Goal: Task Accomplishment & Management: Manage account settings

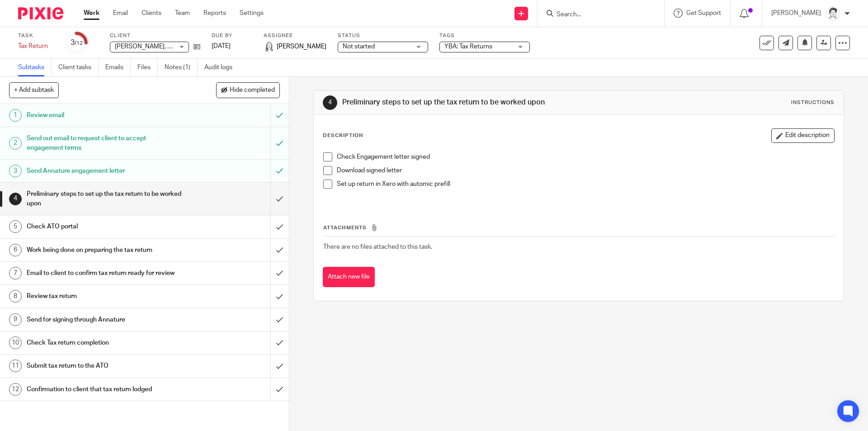
click at [603, 14] on input "Search" at bounding box center [596, 15] width 81 height 8
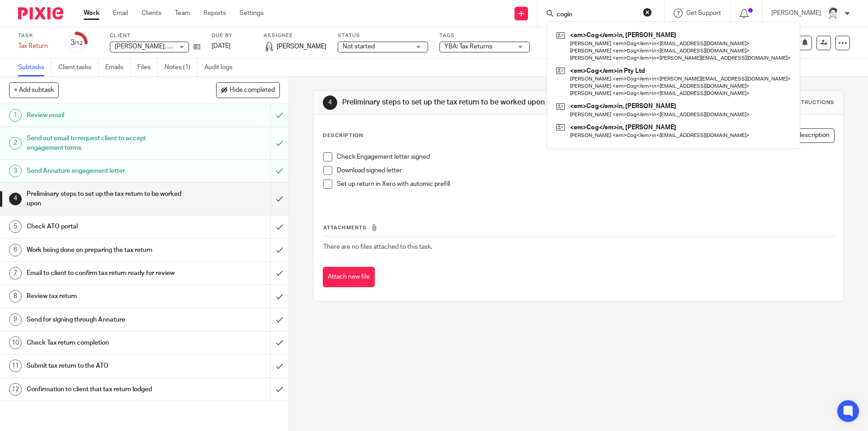
type input "cogin"
click button "submit" at bounding box center [0, 0] width 0 height 0
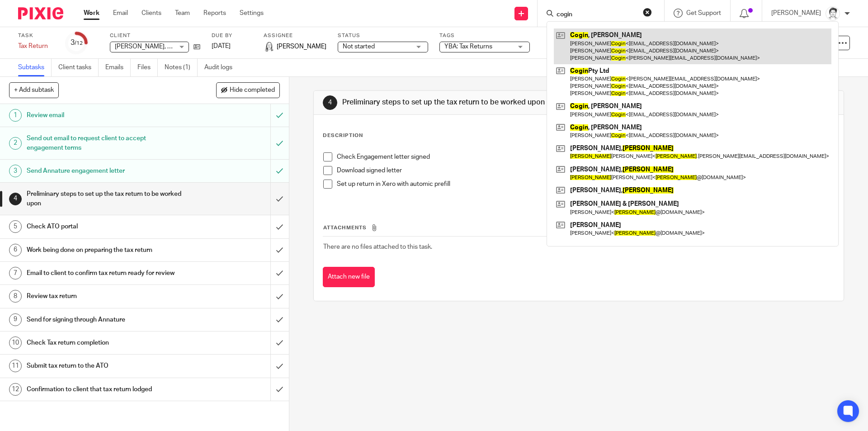
click at [607, 50] on link at bounding box center [693, 46] width 278 height 36
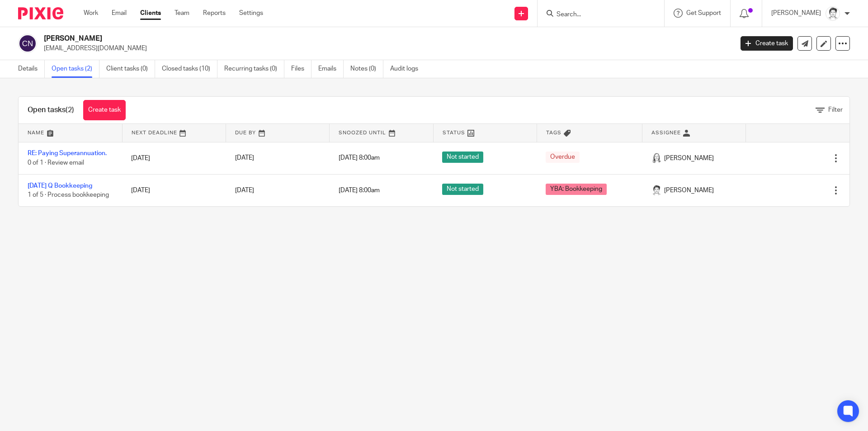
click at [77, 187] on link "[DATE] Q Bookkeeping" at bounding box center [60, 186] width 65 height 6
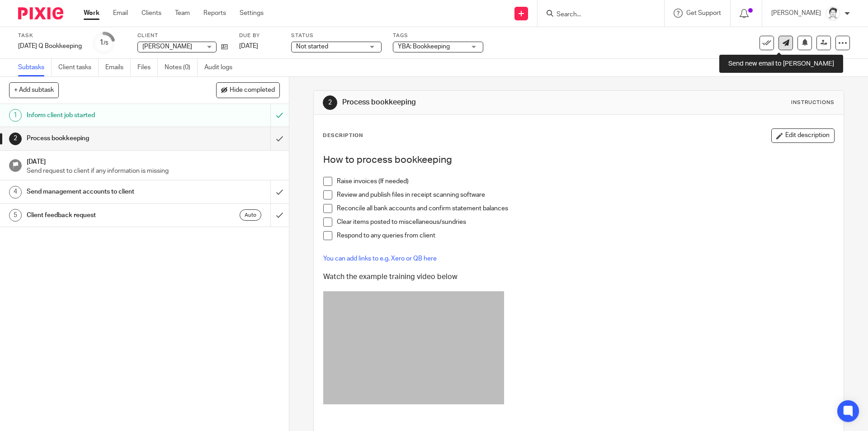
click at [785, 44] on link at bounding box center [786, 43] width 14 height 14
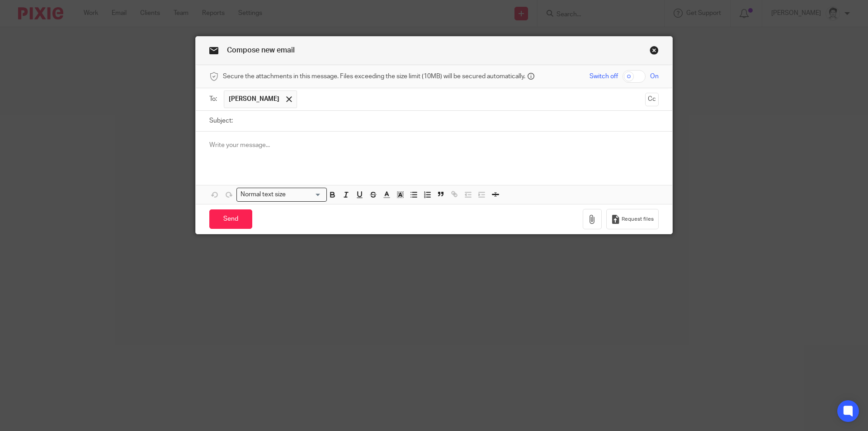
click at [299, 118] on input "Subject:" at bounding box center [447, 121] width 421 height 20
type input "re"
click at [243, 100] on span "Nick Cogin" at bounding box center [254, 98] width 51 height 9
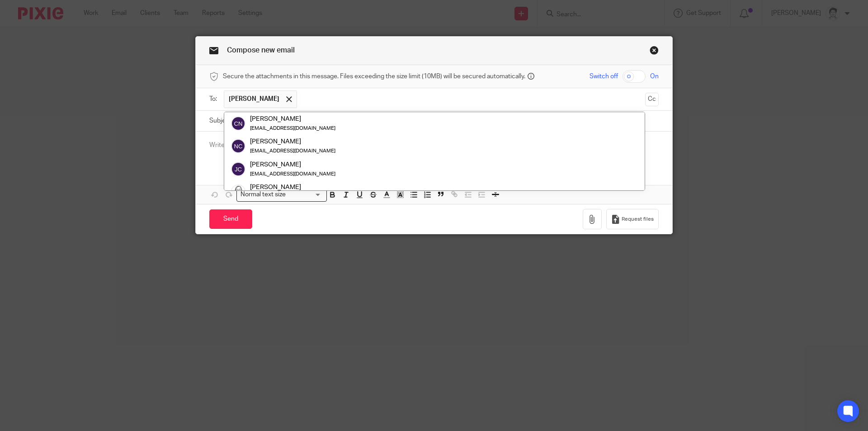
click at [117, 225] on div "Compose new email Secure the attachments in this message. Files exceeding the s…" at bounding box center [434, 215] width 868 height 431
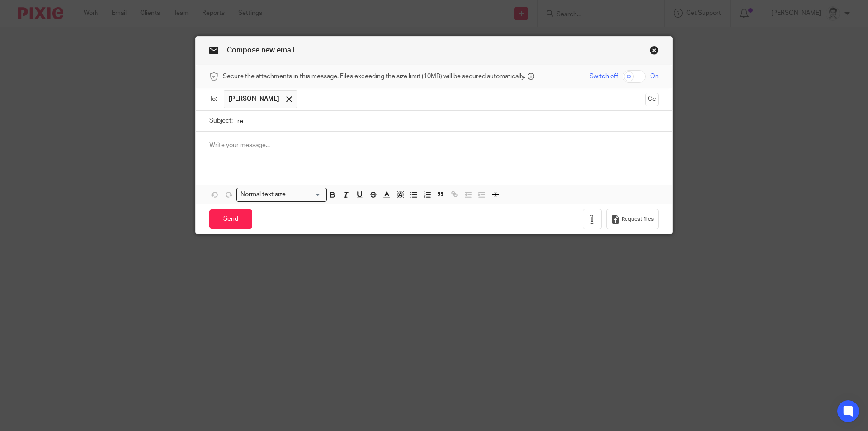
click at [273, 99] on span "Nick Cogin" at bounding box center [260, 99] width 73 height 18
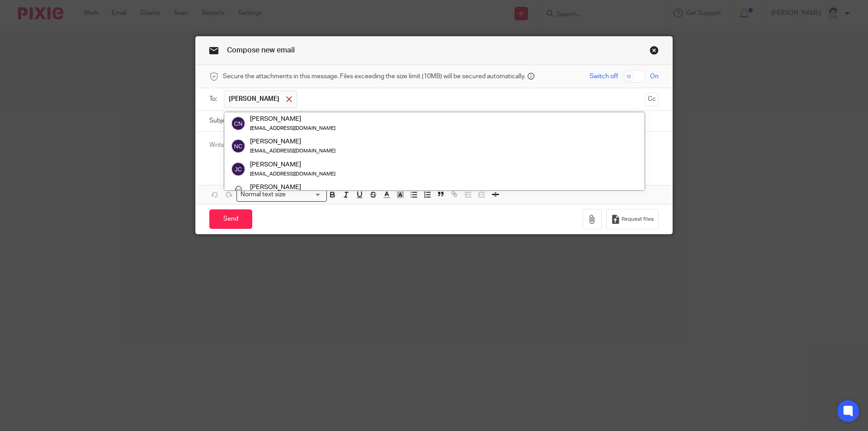
click at [286, 98] on span at bounding box center [289, 99] width 6 height 6
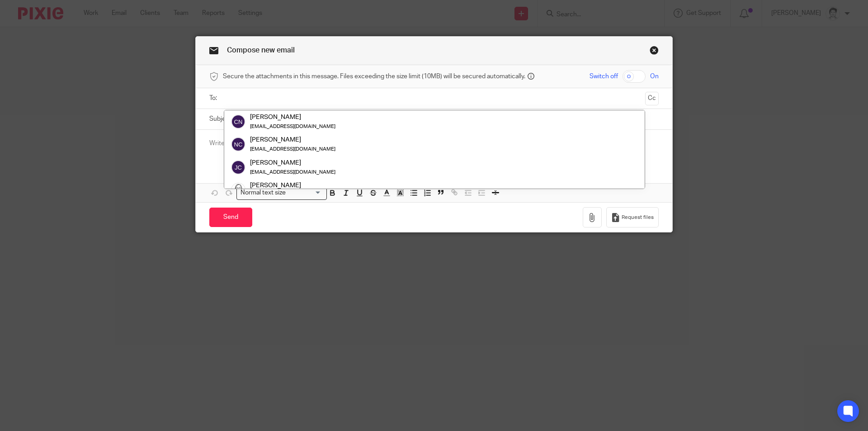
click at [257, 99] on input "text" at bounding box center [433, 98] width 415 height 10
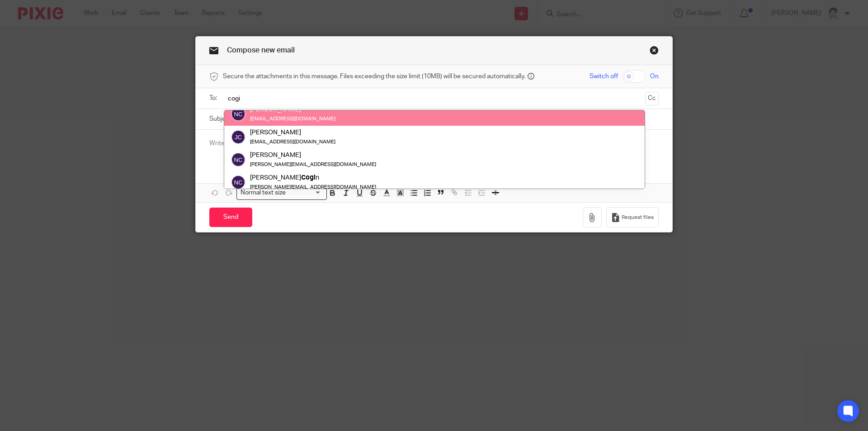
scroll to position [45, 0]
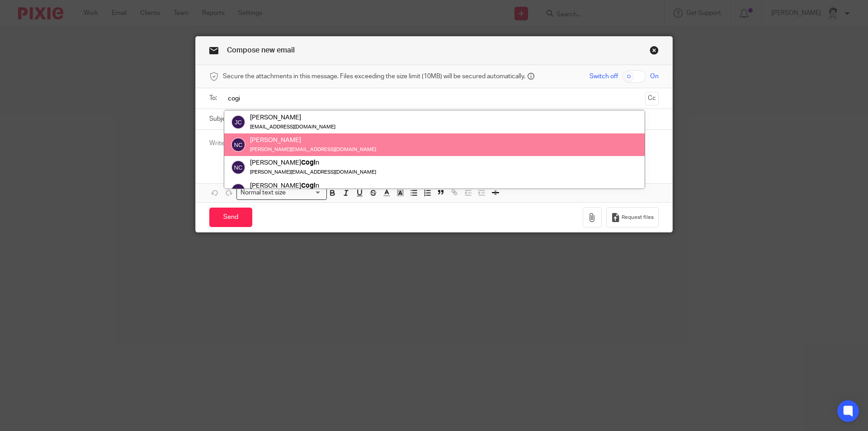
type input "cogi"
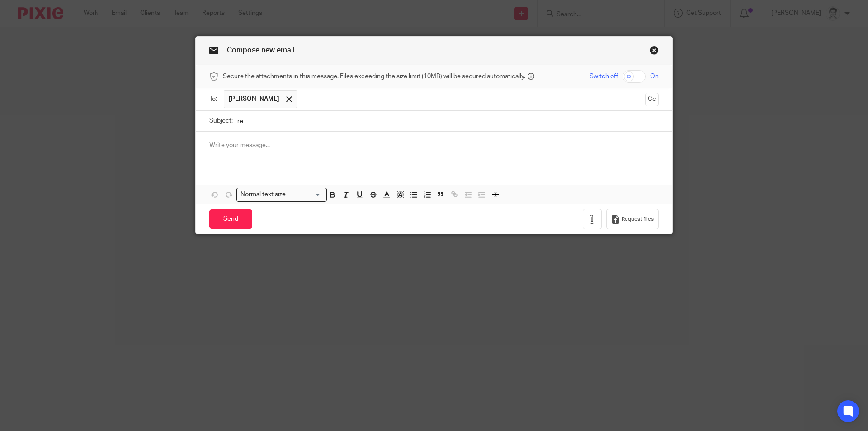
click at [260, 124] on input "re" at bounding box center [447, 121] width 421 height 20
type input "re June quarter BASs"
click at [224, 150] on div at bounding box center [434, 149] width 477 height 35
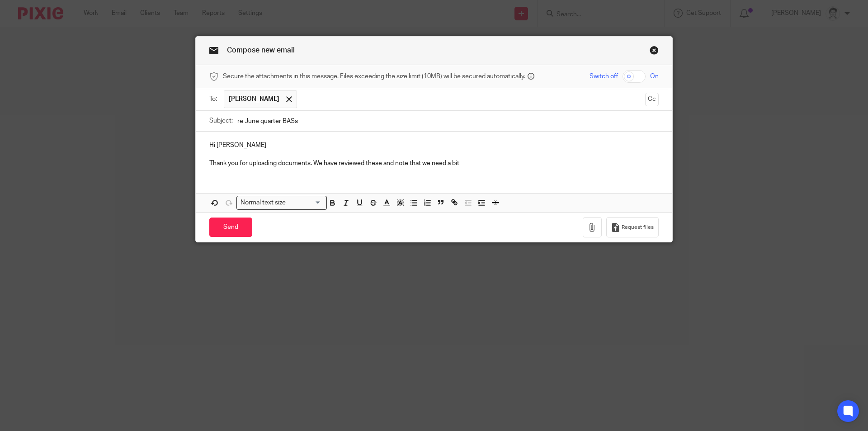
drag, startPoint x: 451, startPoint y: 164, endPoint x: 501, endPoint y: 66, distance: 110.0
click at [481, 164] on p "Thank you for uploading documents. We have reviewed these and note that we need…" at bounding box center [433, 163] width 449 height 9
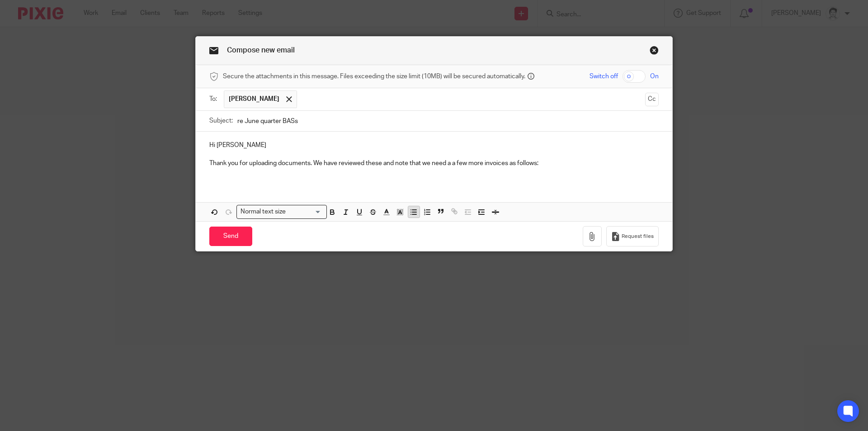
click at [412, 212] on line "button" at bounding box center [414, 212] width 4 height 0
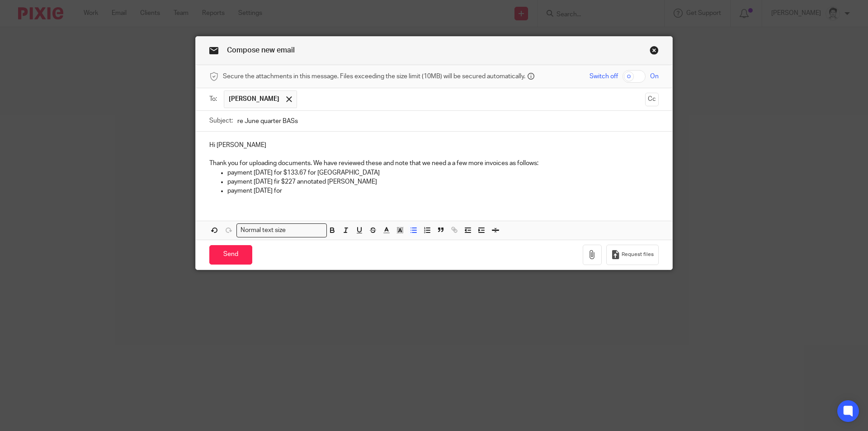
drag, startPoint x: 277, startPoint y: 181, endPoint x: 302, endPoint y: 203, distance: 34.0
click at [277, 179] on p "payment 23 June fir $227 annotated Emily Taylor Bar" at bounding box center [442, 181] width 431 height 9
click at [293, 186] on p "payment 23 June for $227 annotated Emily Taylor Bar" at bounding box center [442, 181] width 431 height 9
click at [293, 189] on p "payment 23 June for" at bounding box center [442, 190] width 431 height 9
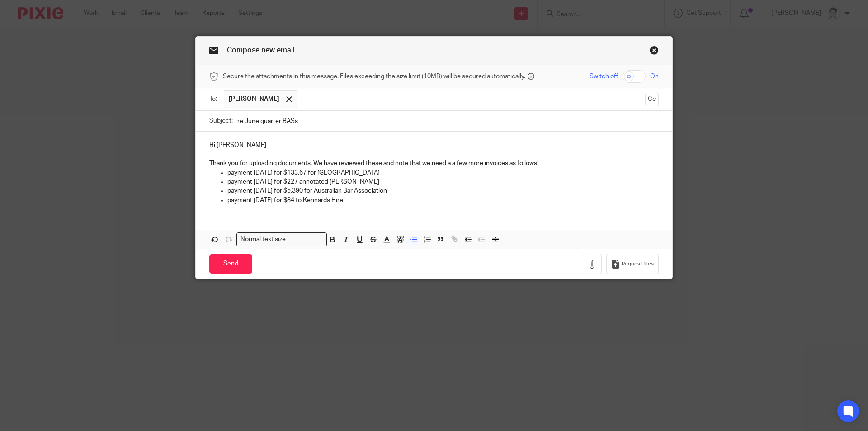
click at [310, 174] on p "payment 26 May for $133.67 for Cable Beach House" at bounding box center [442, 172] width 431 height 9
click at [310, 175] on p "payment 26 May for $133.67 for Cable Beach House" at bounding box center [442, 172] width 431 height 9
drag, startPoint x: 317, startPoint y: 172, endPoint x: 307, endPoint y: 174, distance: 9.8
click at [307, 174] on p "payment 26 May for $133.67 for Cable Beach House" at bounding box center [442, 172] width 431 height 9
click at [308, 190] on p "payment 23 June for $5,390 for Australian Bar Association" at bounding box center [442, 190] width 431 height 9
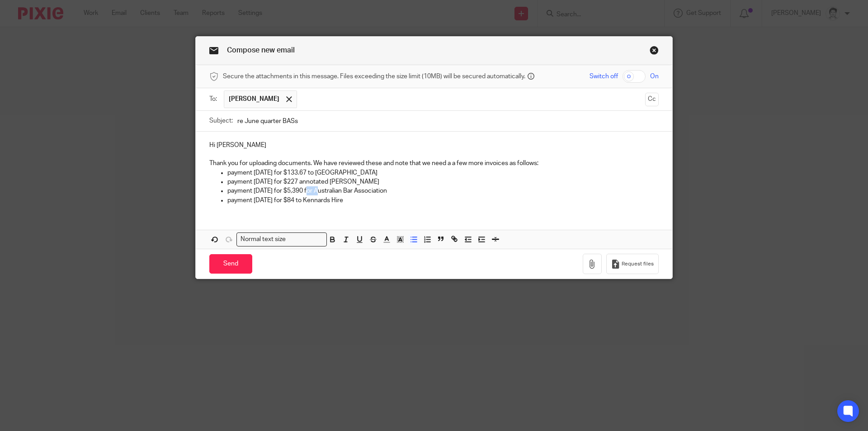
click at [309, 190] on p "payment 23 June for $5,390 for Australian Bar Association" at bounding box center [442, 190] width 431 height 9
click at [359, 203] on p "payment 30 June for $84 to Kennards Hire" at bounding box center [442, 200] width 431 height 9
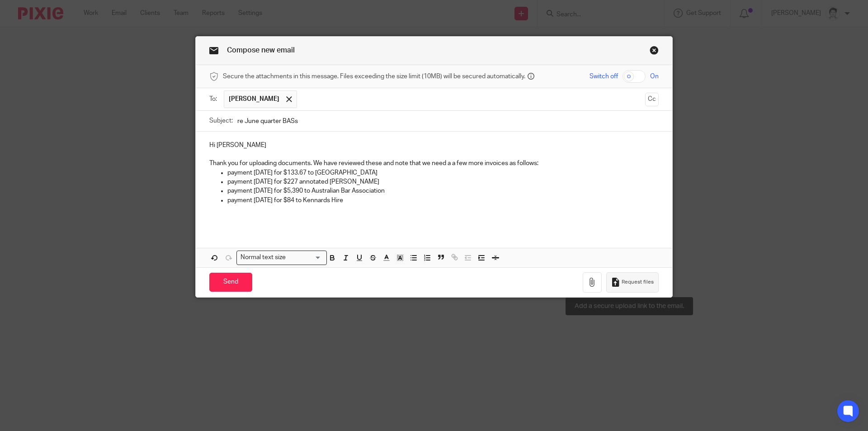
click at [622, 282] on span "Request files" at bounding box center [638, 281] width 32 height 7
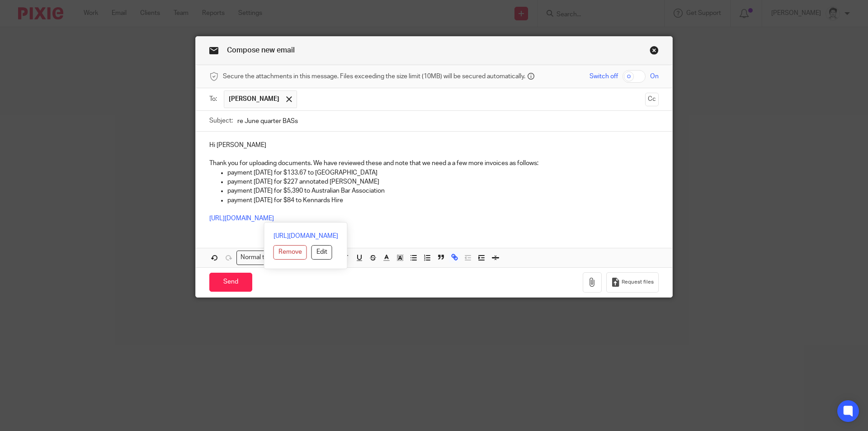
drag, startPoint x: 417, startPoint y: 218, endPoint x: 196, endPoint y: 230, distance: 220.9
click at [196, 230] on div "Hi Nick Thank you for uploading documents. We have reviewed these and note that…" at bounding box center [434, 181] width 477 height 98
click at [311, 252] on button "Edit" at bounding box center [321, 252] width 21 height 14
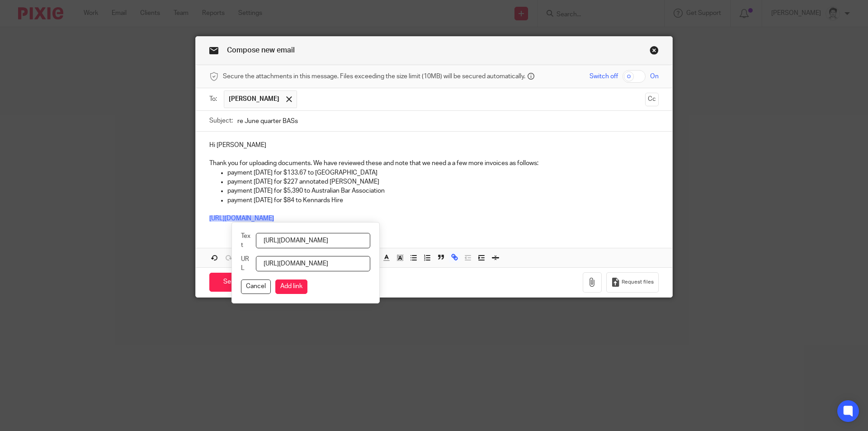
scroll to position [0, 113]
drag, startPoint x: 266, startPoint y: 237, endPoint x: 765, endPoint y: 234, distance: 499.6
click at [767, 247] on div "Compose new email Secure the attachments in this message. Files exceeding the s…" at bounding box center [434, 215] width 868 height 431
type input "Please use this link"
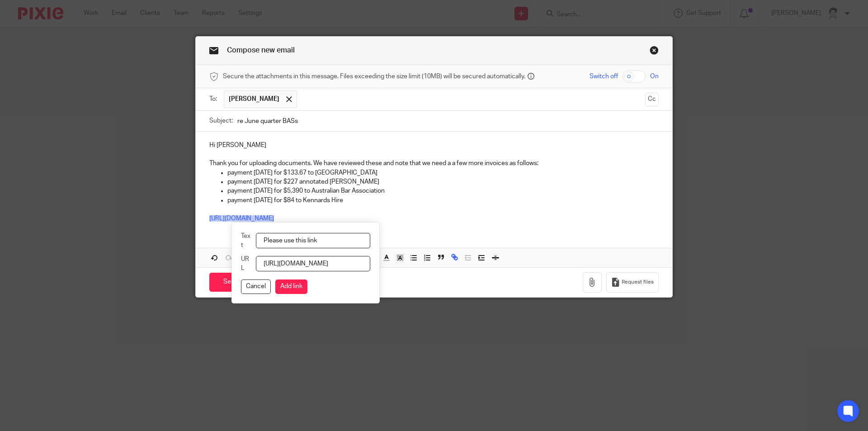
click at [299, 287] on button "Add link" at bounding box center [291, 286] width 32 height 14
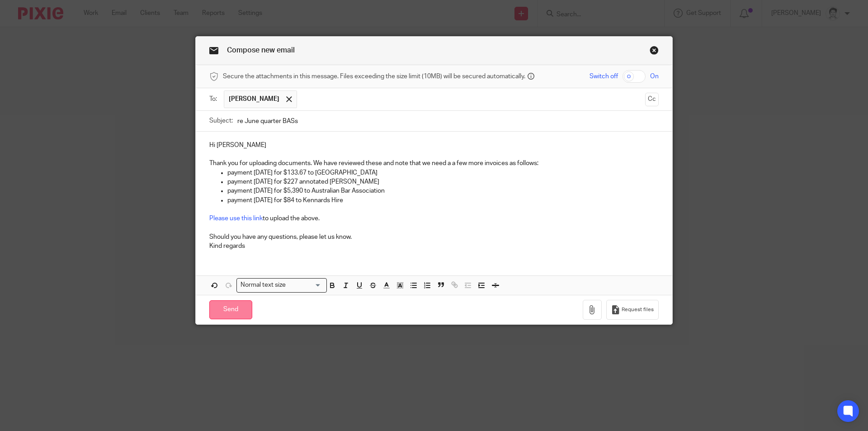
click at [227, 315] on input "Send" at bounding box center [230, 309] width 43 height 19
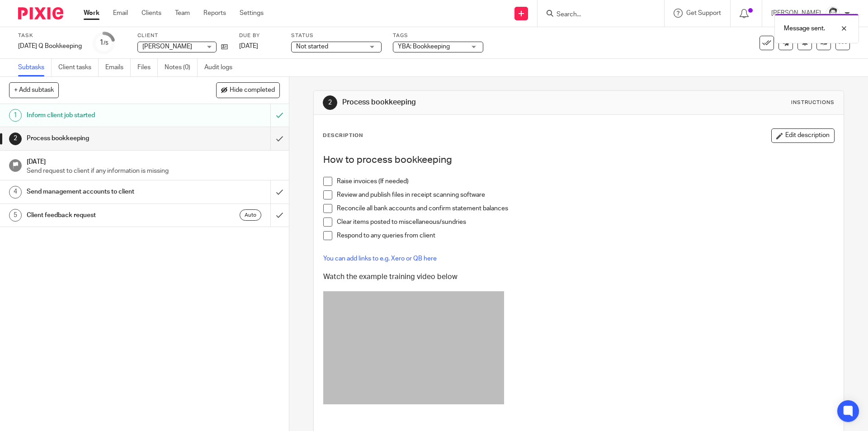
click at [576, 15] on div "Message sent." at bounding box center [646, 26] width 425 height 34
click at [591, 13] on div "Message sent." at bounding box center [646, 26] width 425 height 34
click at [579, 17] on div "Message sent." at bounding box center [646, 26] width 425 height 34
click at [578, 15] on div "Message sent." at bounding box center [646, 26] width 425 height 34
click at [568, 16] on div "Message sent." at bounding box center [646, 26] width 425 height 34
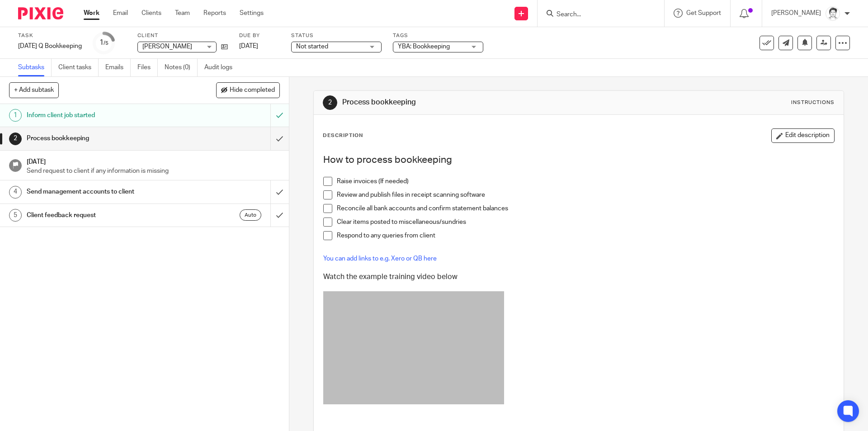
click at [575, 19] on input "Search" at bounding box center [596, 15] width 81 height 8
type input "hardware"
click button "submit" at bounding box center [0, 0] width 0 height 0
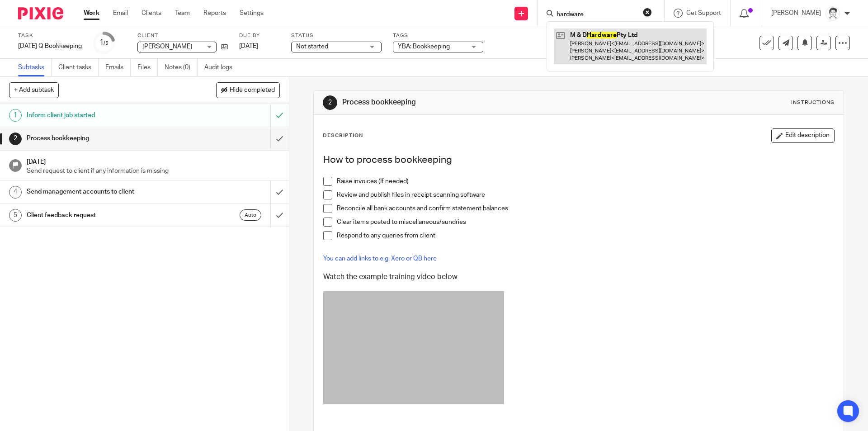
click at [597, 32] on link at bounding box center [630, 46] width 153 height 36
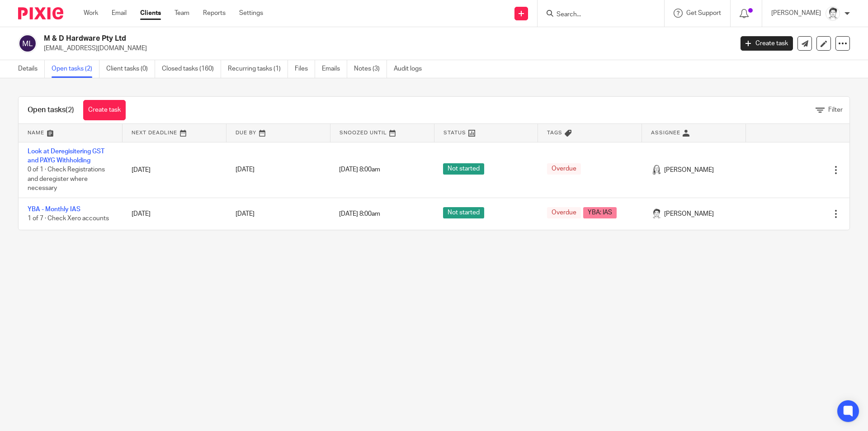
click at [64, 210] on link "YBA - Monthly IAS" at bounding box center [54, 209] width 53 height 6
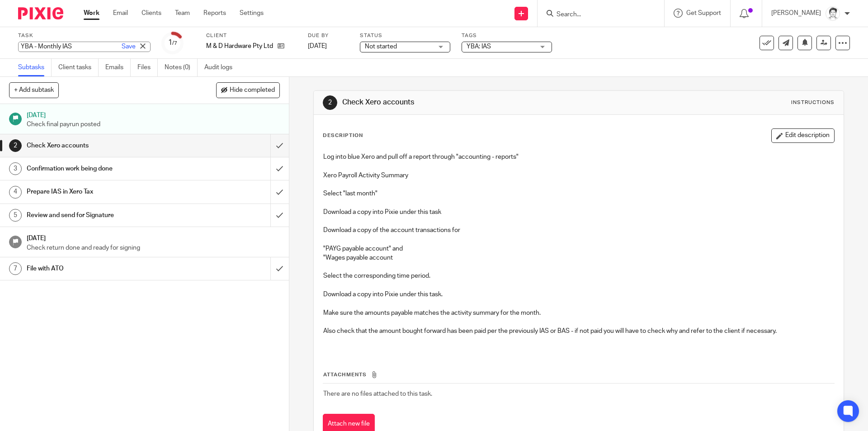
click at [30, 46] on div "YBA - Monthly IAS Save YBA - Monthly IAS" at bounding box center [84, 47] width 132 height 10
click at [51, 45] on input "YBA - Monthly IAS" at bounding box center [84, 47] width 132 height 10
drag, startPoint x: 64, startPoint y: 46, endPoint x: 0, endPoint y: 50, distance: 63.9
click at [0, 49] on div "Task YBA - Monthly IAS Save YBA - Monthly IAS 1 /7 Client M & D Hardware Pty Lt…" at bounding box center [434, 43] width 868 height 32
type input "July 2025 AS"
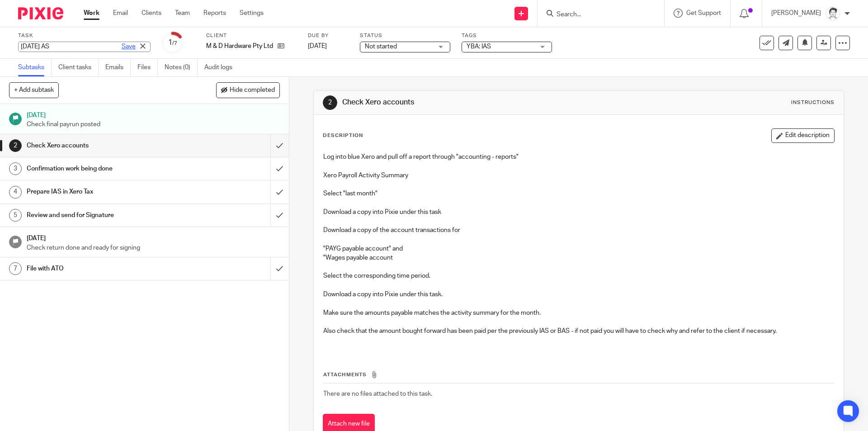
click at [122, 50] on link "Save" at bounding box center [129, 46] width 14 height 9
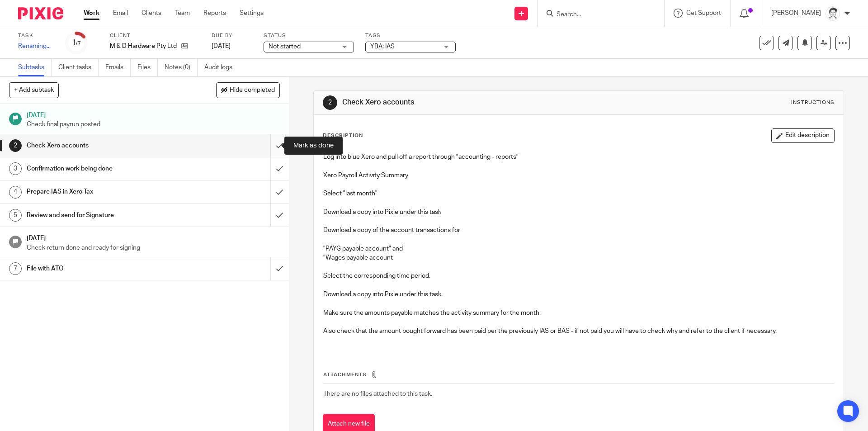
click at [267, 146] on input "submit" at bounding box center [144, 145] width 289 height 23
drag, startPoint x: 274, startPoint y: 168, endPoint x: 273, endPoint y: 173, distance: 5.4
click at [273, 169] on input "submit" at bounding box center [144, 168] width 289 height 23
click at [271, 190] on input "submit" at bounding box center [144, 191] width 289 height 23
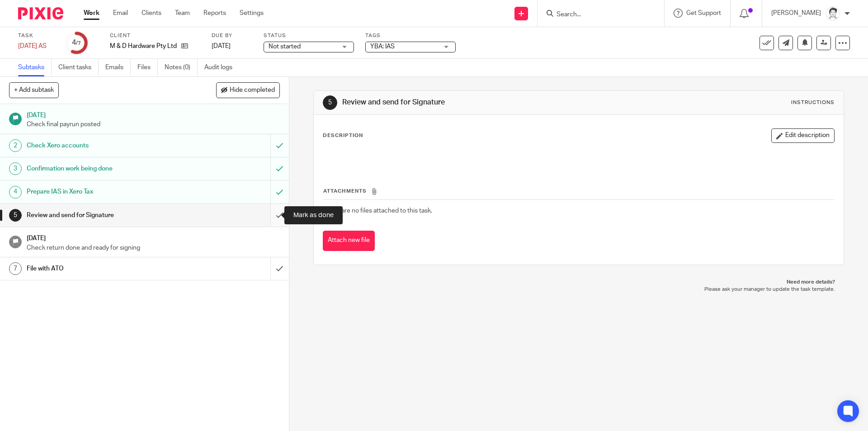
drag, startPoint x: 273, startPoint y: 217, endPoint x: 268, endPoint y: 222, distance: 7.0
click at [273, 217] on input "submit" at bounding box center [144, 215] width 289 height 23
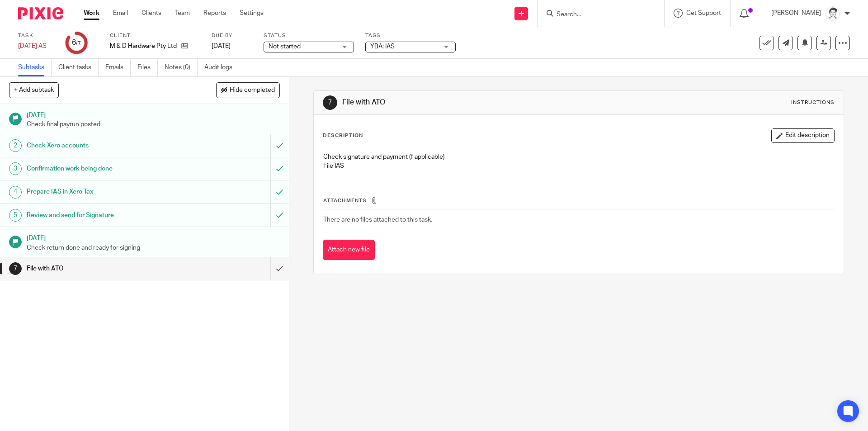
drag, startPoint x: 559, startPoint y: 8, endPoint x: 567, endPoint y: 8, distance: 8.1
click at [560, 8] on form at bounding box center [604, 13] width 96 height 11
drag, startPoint x: 588, startPoint y: 17, endPoint x: 594, endPoint y: 16, distance: 5.9
click at [592, 17] on input "Search" at bounding box center [596, 15] width 81 height 8
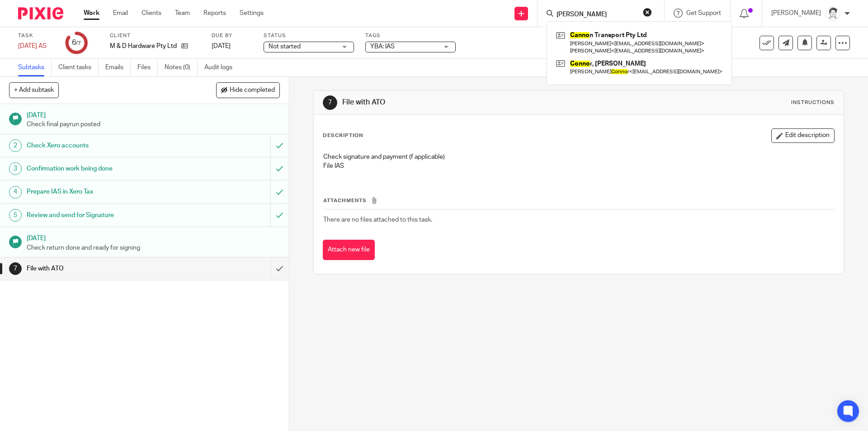
type input "[PERSON_NAME]"
click button "submit" at bounding box center [0, 0] width 0 height 0
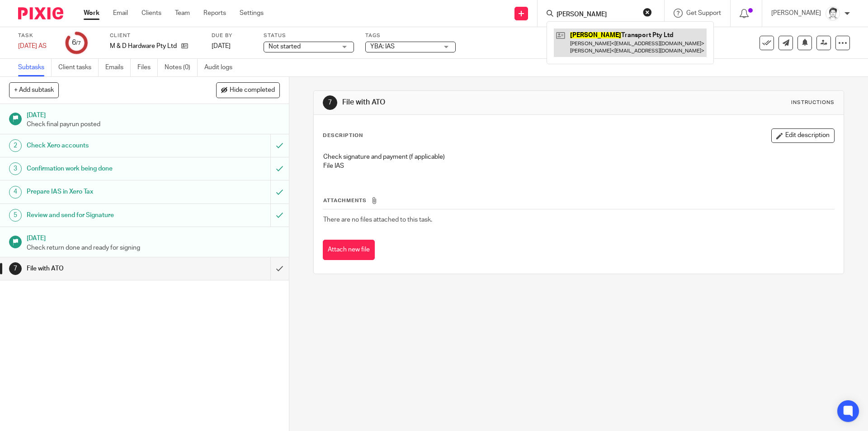
click at [618, 34] on link at bounding box center [630, 42] width 153 height 28
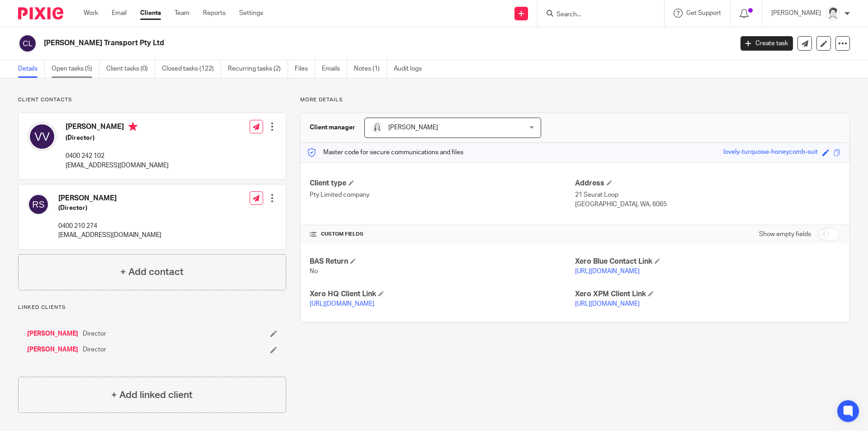
click at [64, 71] on link "Open tasks (5)" at bounding box center [76, 69] width 48 height 18
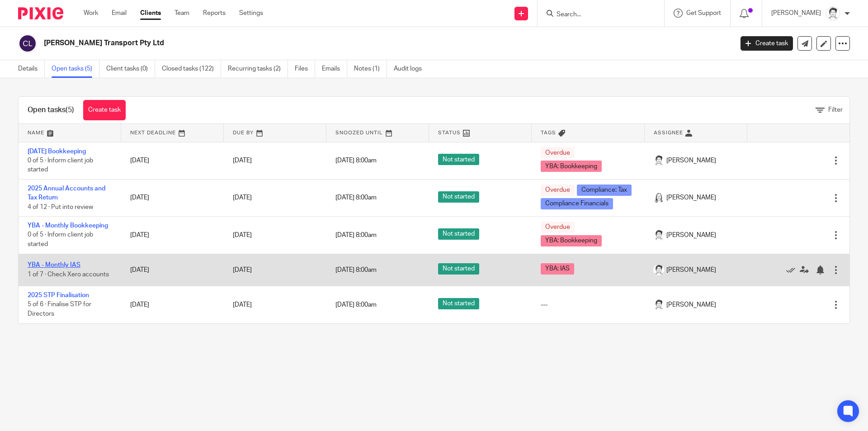
click at [57, 264] on link "YBA - Monthly IAS" at bounding box center [54, 265] width 53 height 6
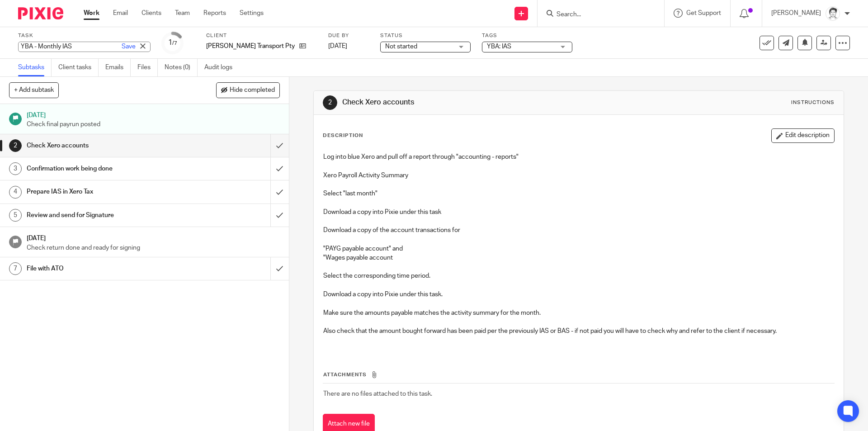
click at [57, 43] on input "YBA - Monthly IAS" at bounding box center [84, 47] width 132 height 10
click at [66, 45] on input "YBA - Monthly IAS" at bounding box center [84, 47] width 132 height 10
click at [94, 45] on input "YBA - Monthly IAS" at bounding box center [84, 47] width 132 height 10
click at [58, 46] on input "YBA - Monthly IAS" at bounding box center [84, 47] width 132 height 10
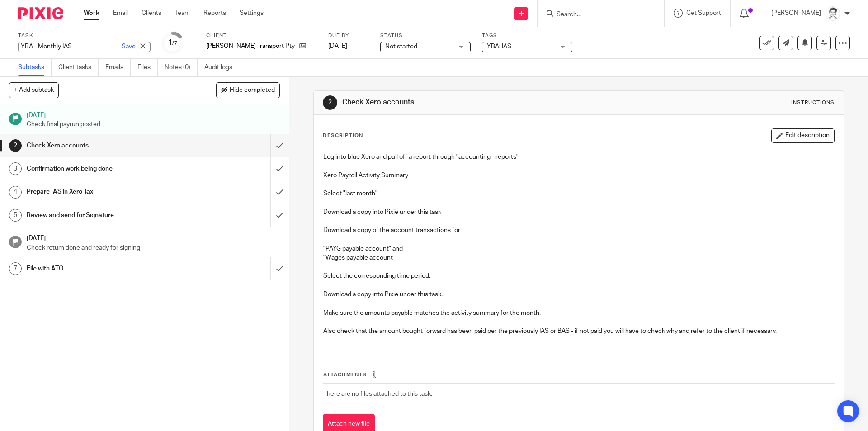
click at [74, 47] on input "YBA - Monthly IAS" at bounding box center [84, 47] width 132 height 10
click at [52, 46] on input "YBA - Monthly IAS" at bounding box center [84, 47] width 132 height 10
type input "[DATE] IAS"
click at [122, 42] on link "Save" at bounding box center [129, 46] width 14 height 9
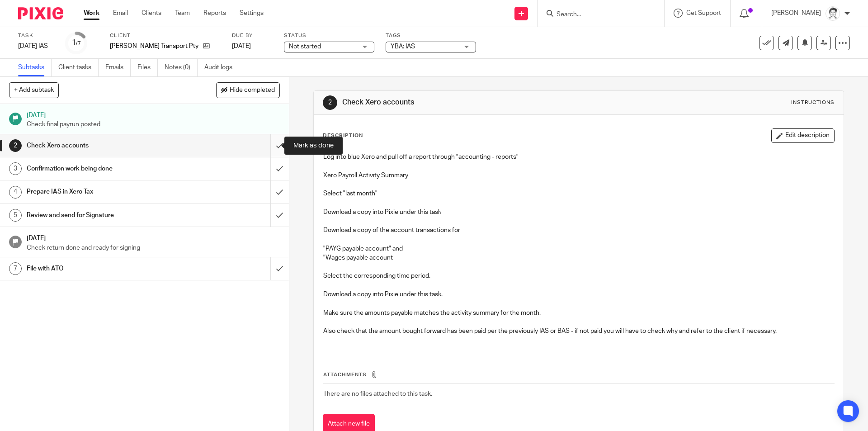
click at [270, 147] on input "submit" at bounding box center [144, 145] width 289 height 23
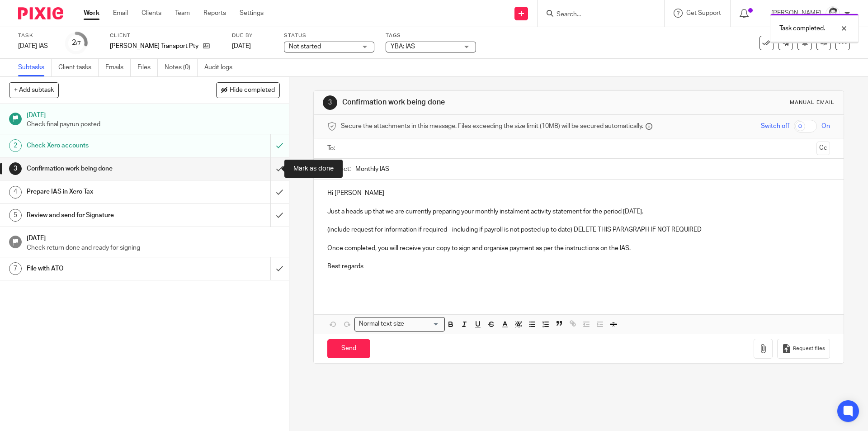
click at [268, 167] on input "submit" at bounding box center [144, 168] width 289 height 23
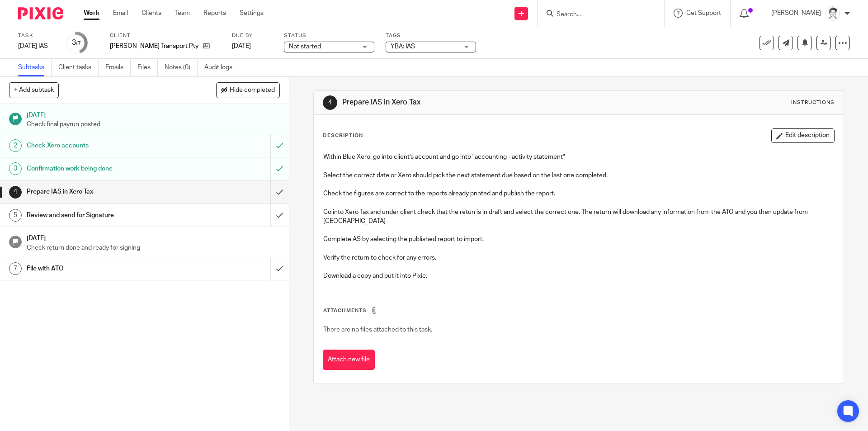
drag, startPoint x: 154, startPoint y: 71, endPoint x: 161, endPoint y: 71, distance: 7.2
click at [154, 71] on link "Files" at bounding box center [147, 68] width 20 height 18
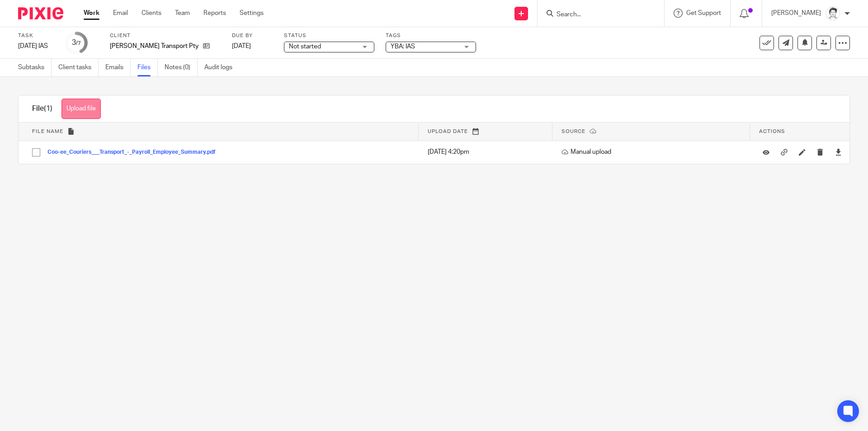
click at [94, 107] on button "Upload file" at bounding box center [80, 109] width 39 height 20
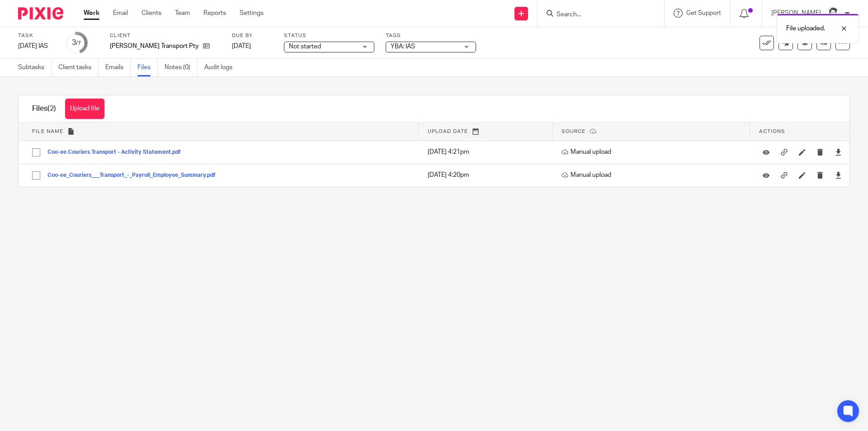
click at [473, 290] on main "Task [DATE] IAS Save [DATE] IAS 3 /7 Client [PERSON_NAME] Transport Pty Ltd Due…" at bounding box center [434, 215] width 868 height 431
click at [285, 256] on main "Task [DATE] IAS Save [DATE] IAS 3 /7 Client [PERSON_NAME] Transport Pty Ltd Due…" at bounding box center [434, 215] width 868 height 431
click at [116, 11] on link "Email" at bounding box center [120, 13] width 15 height 9
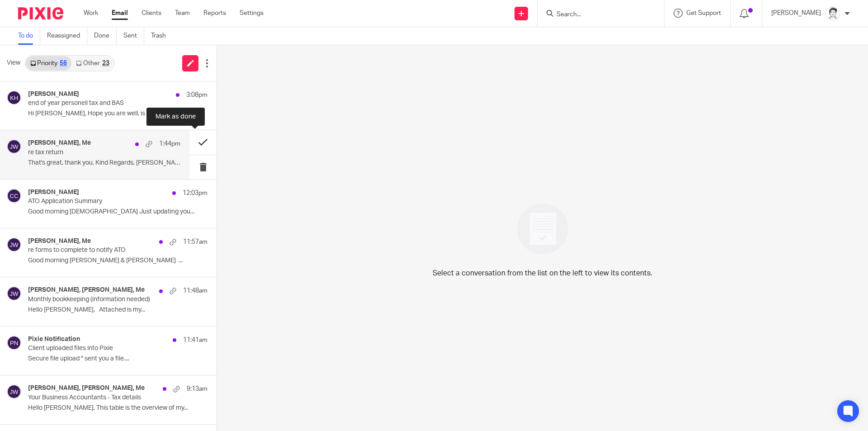
click at [196, 142] on button at bounding box center [202, 142] width 27 height 24
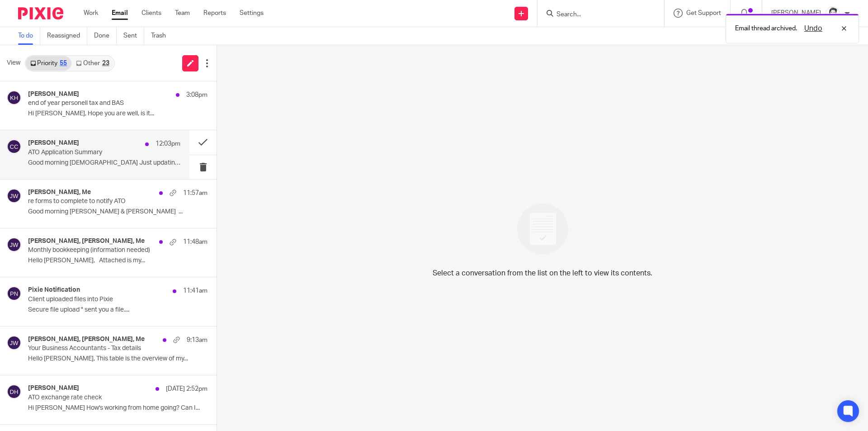
click at [72, 154] on p "ATO Application Summary" at bounding box center [89, 153] width 122 height 8
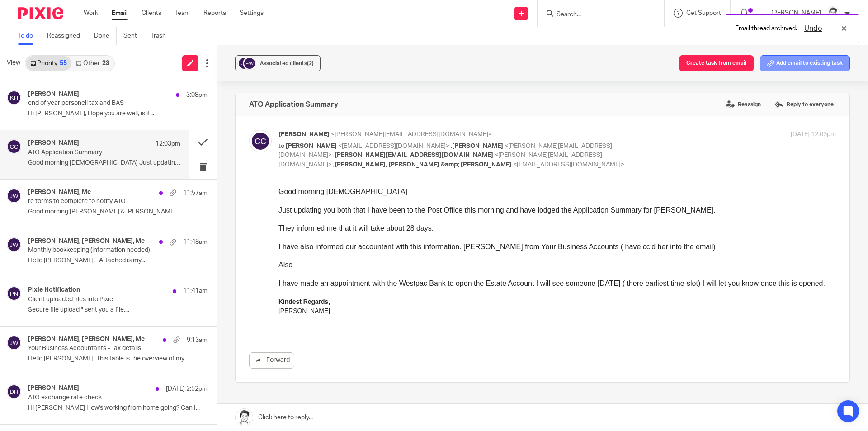
click at [789, 63] on button "Add email to existing task" at bounding box center [805, 63] width 90 height 16
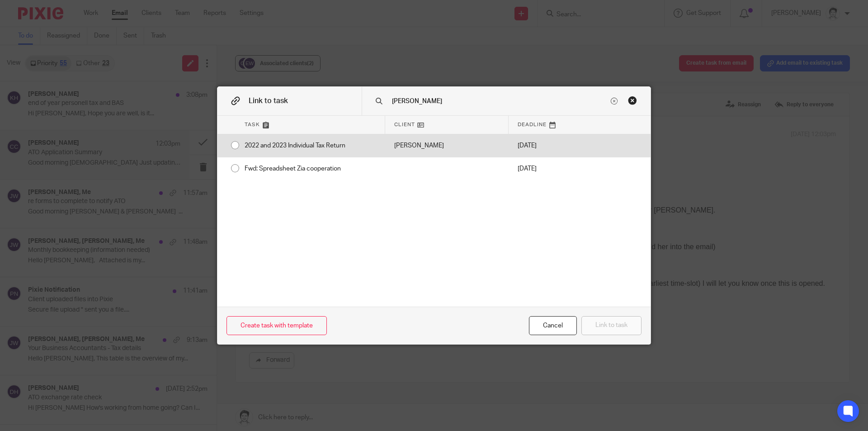
type input "cooper"
click at [300, 147] on div "2022 and 2023 Individual Tax Return" at bounding box center [311, 145] width 150 height 23
radio input "true"
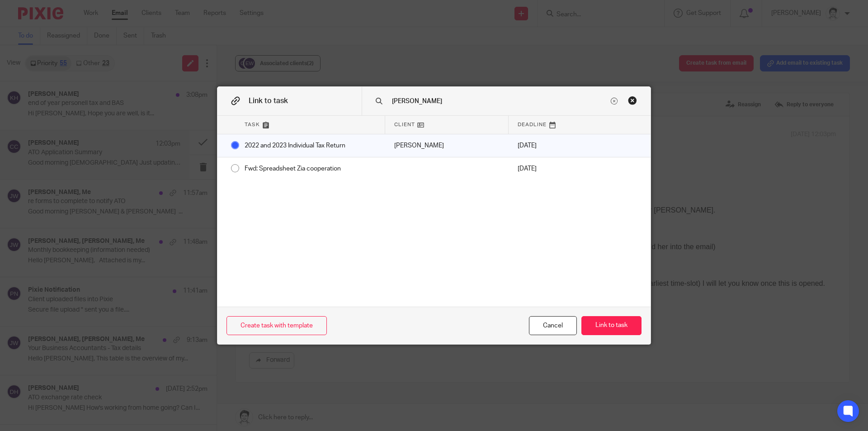
drag, startPoint x: 421, startPoint y: 101, endPoint x: 403, endPoint y: 103, distance: 18.1
click at [418, 101] on input "cooper" at bounding box center [499, 101] width 217 height 10
drag, startPoint x: 412, startPoint y: 103, endPoint x: 387, endPoint y: 107, distance: 24.7
click at [387, 107] on div "cooper" at bounding box center [506, 101] width 289 height 28
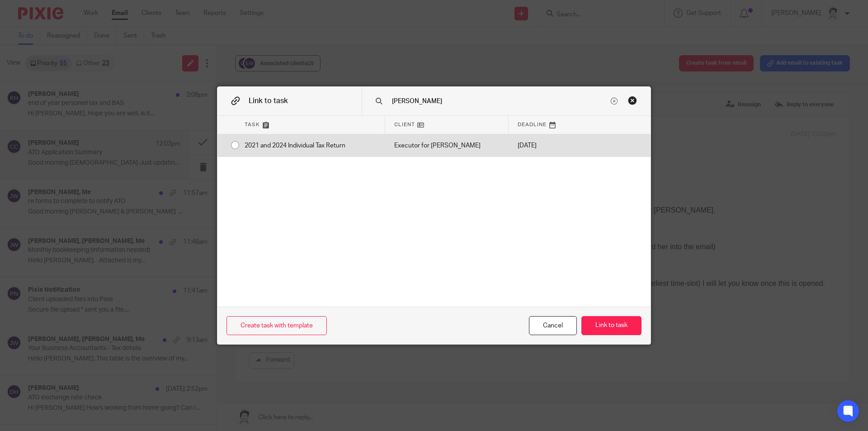
type input "walter"
click at [332, 145] on div "2021 and 2024 Individual Tax Return" at bounding box center [311, 145] width 150 height 23
radio input "true"
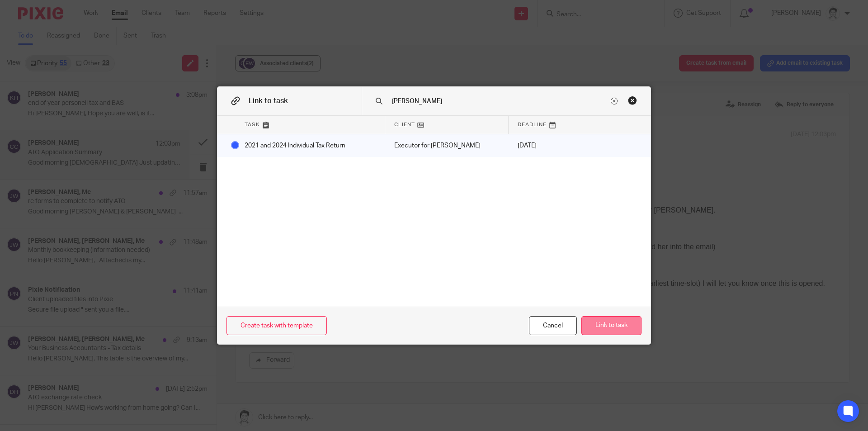
click at [622, 321] on button "Link to task" at bounding box center [611, 325] width 60 height 19
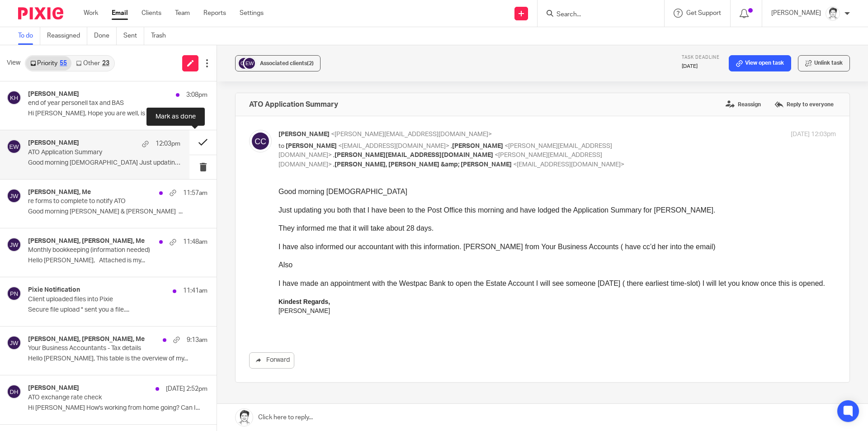
click at [193, 144] on button at bounding box center [202, 142] width 27 height 24
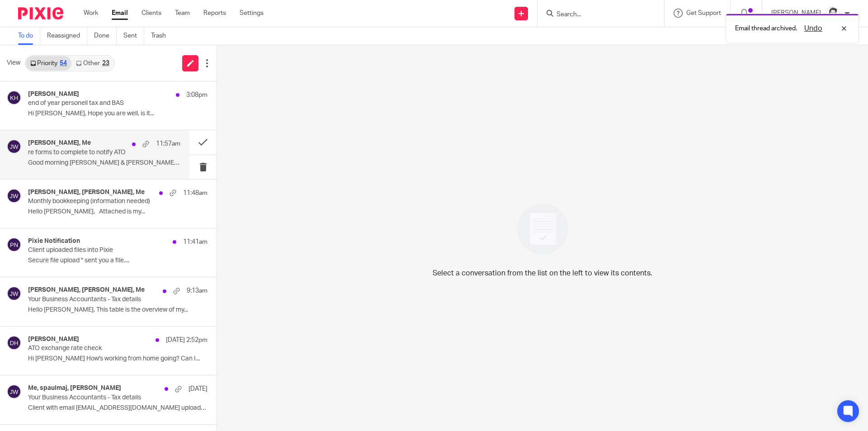
click at [89, 157] on div "Catherine Cooper, Me 11:57am re forms to complete to notify ATO Good morning Ju…" at bounding box center [104, 154] width 152 height 30
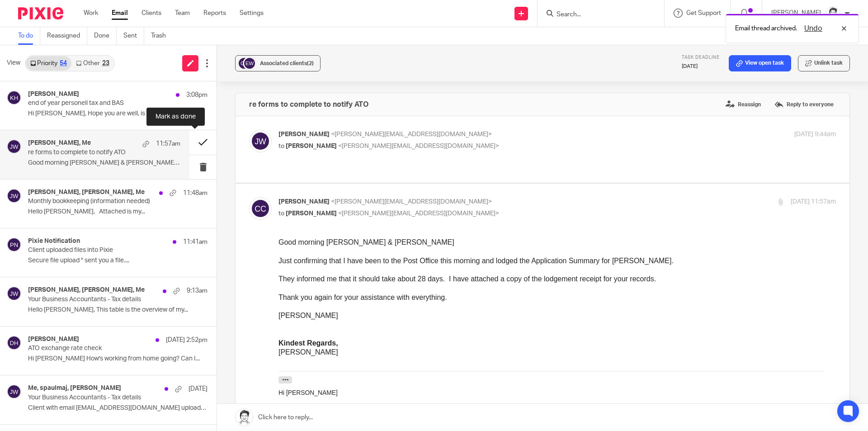
click at [192, 140] on button at bounding box center [202, 142] width 27 height 24
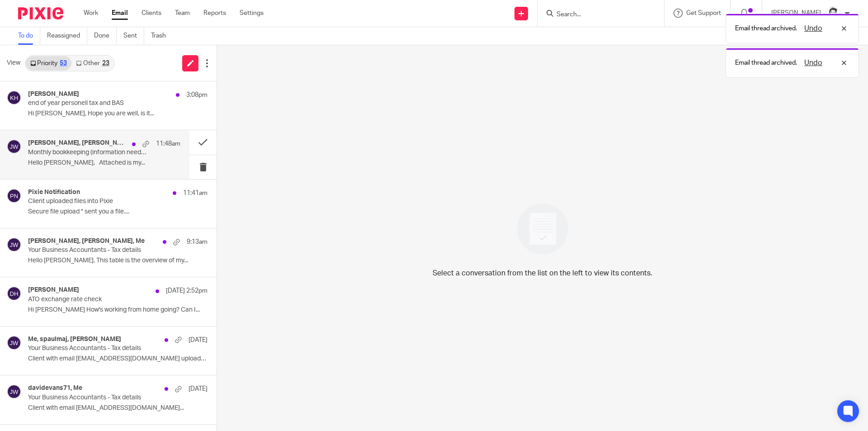
click at [46, 163] on p "Hello Julie, Attached is my..." at bounding box center [104, 163] width 152 height 8
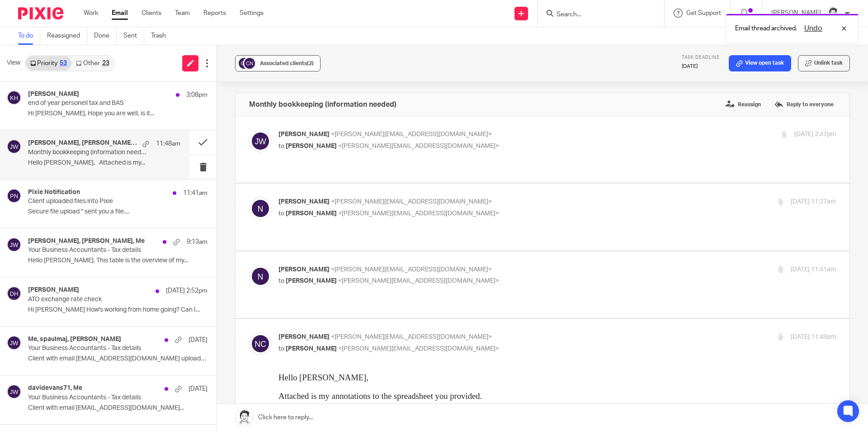
click at [288, 67] on div "Associated clients (2)" at bounding box center [287, 63] width 54 height 9
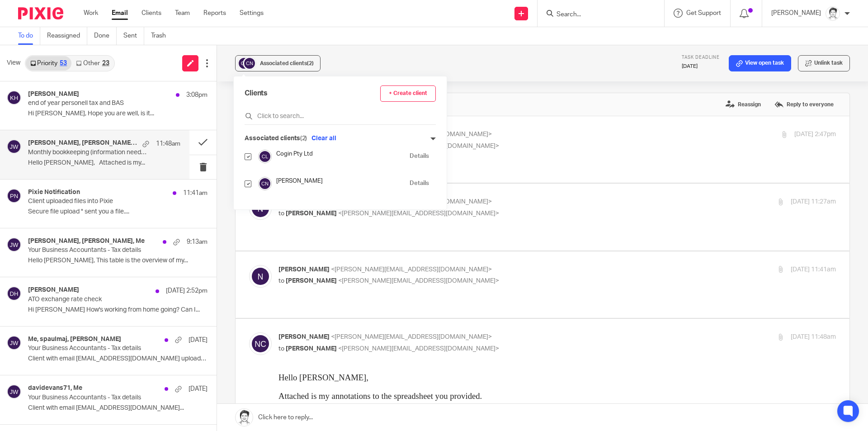
click at [250, 156] on input "checkbox" at bounding box center [248, 156] width 7 height 7
checkbox input "false"
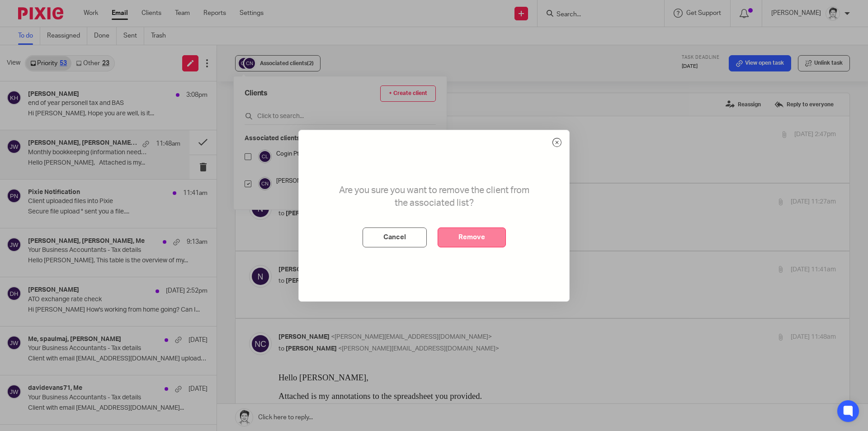
click at [486, 238] on button "Remove" at bounding box center [472, 237] width 68 height 20
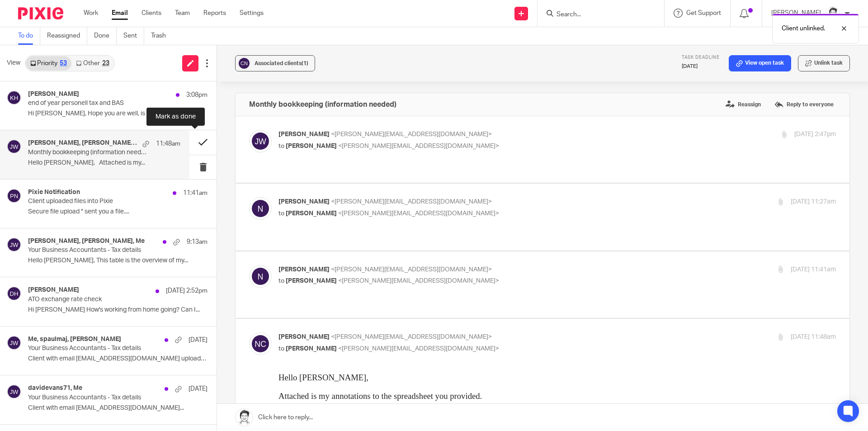
click at [194, 141] on button at bounding box center [202, 142] width 27 height 24
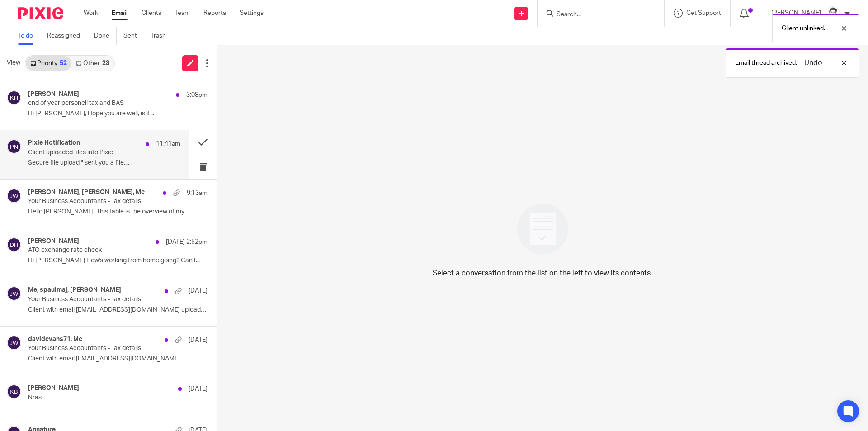
click at [107, 163] on p "Secure file upload " sent you a file...." at bounding box center [104, 163] width 152 height 8
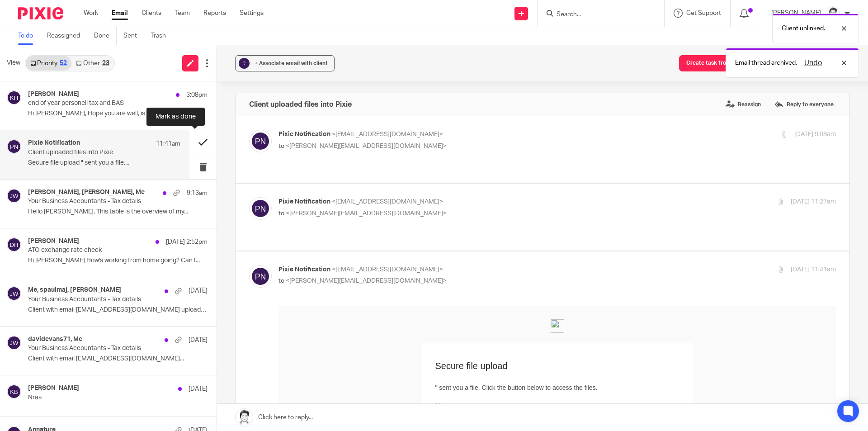
click at [193, 140] on button at bounding box center [202, 142] width 27 height 24
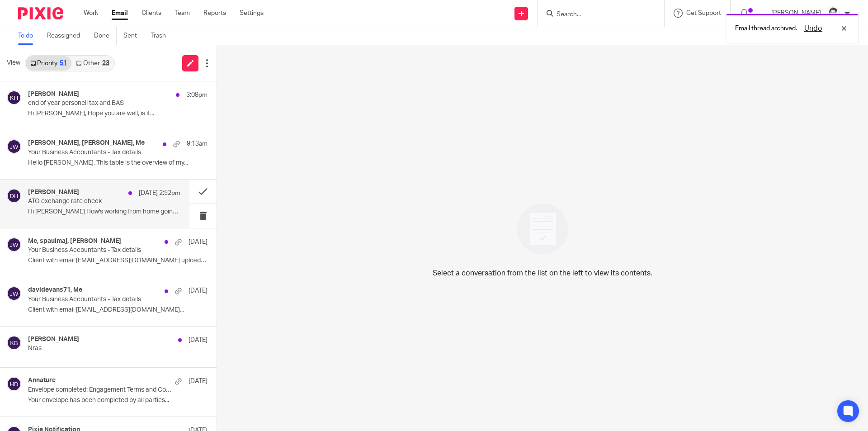
click at [69, 209] on p "Hi Julie How's working from home going? Can I..." at bounding box center [104, 212] width 152 height 8
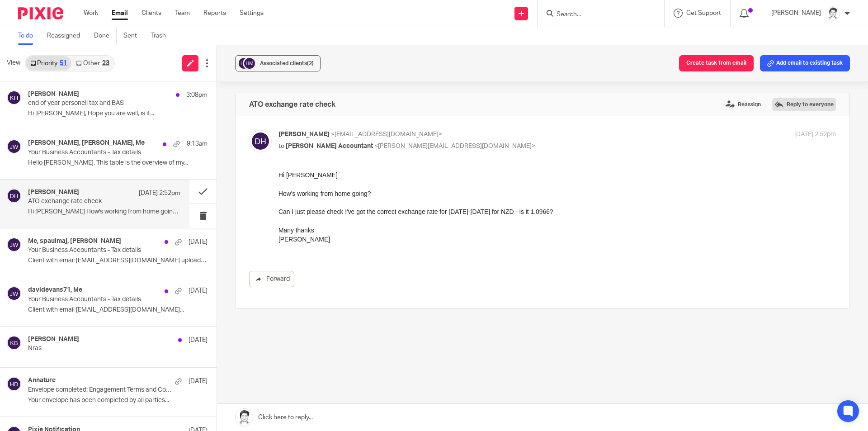
click at [774, 104] on label "Reply to everyone" at bounding box center [804, 105] width 64 height 14
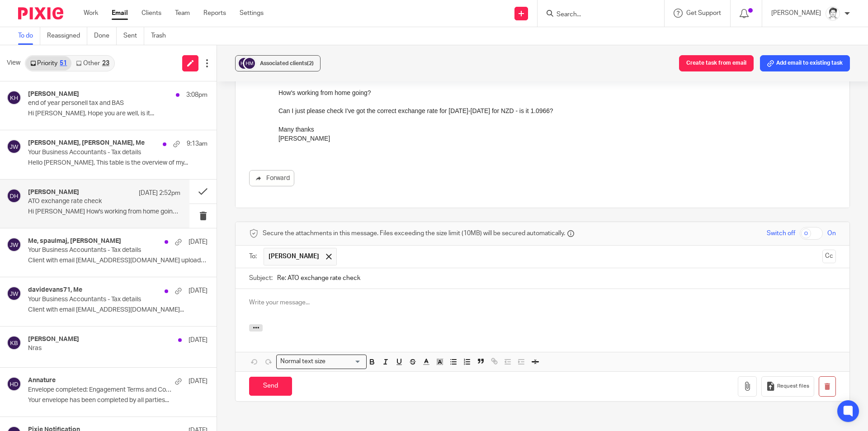
scroll to position [18, 0]
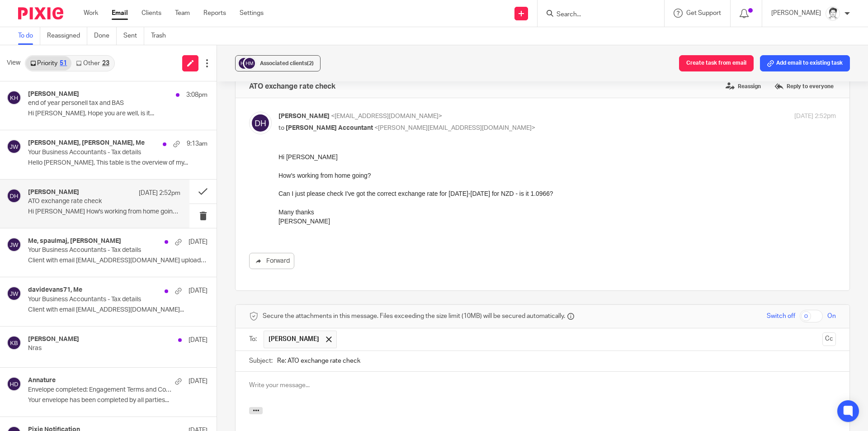
click at [290, 71] on div "Associated clients (2) Create task from email Add email to existing task" at bounding box center [542, 63] width 651 height 36
click at [294, 60] on div "Associated clients (2)" at bounding box center [287, 63] width 54 height 9
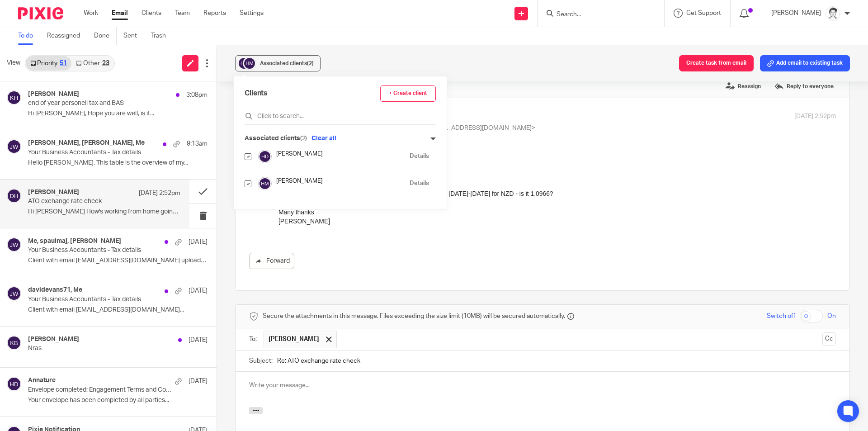
click at [247, 185] on input "checkbox" at bounding box center [248, 183] width 7 height 7
checkbox input "false"
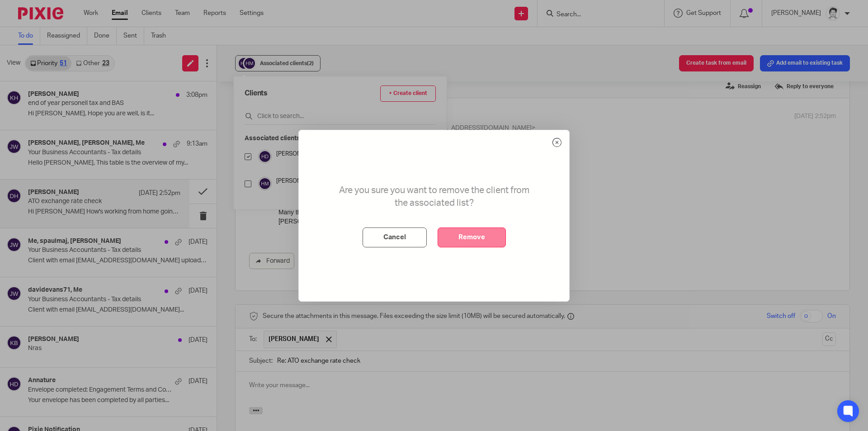
drag, startPoint x: 473, startPoint y: 236, endPoint x: 511, endPoint y: 207, distance: 47.1
click at [475, 236] on button "Remove" at bounding box center [472, 237] width 68 height 20
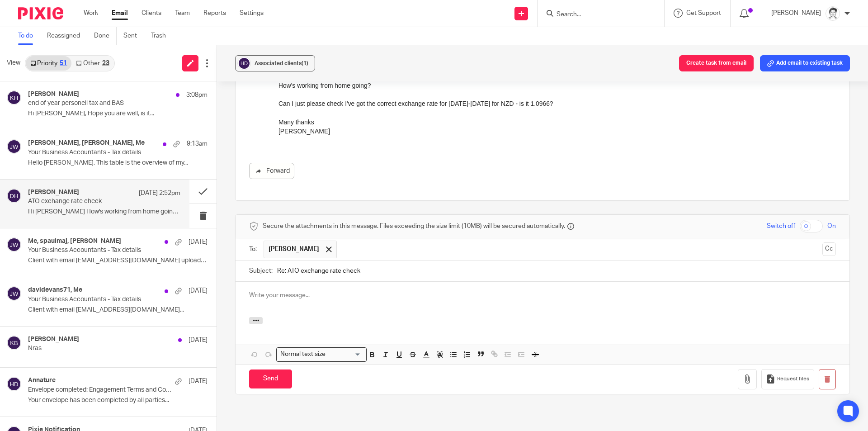
scroll to position [109, 0]
click at [294, 301] on div at bounding box center [543, 298] width 614 height 35
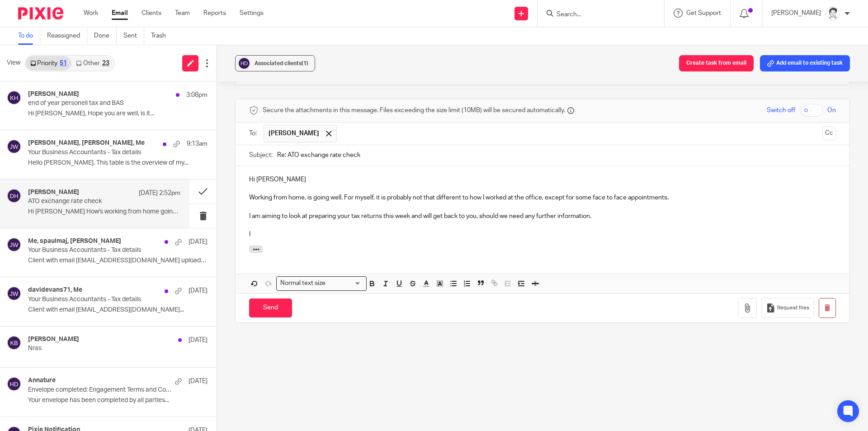
scroll to position [226, 0]
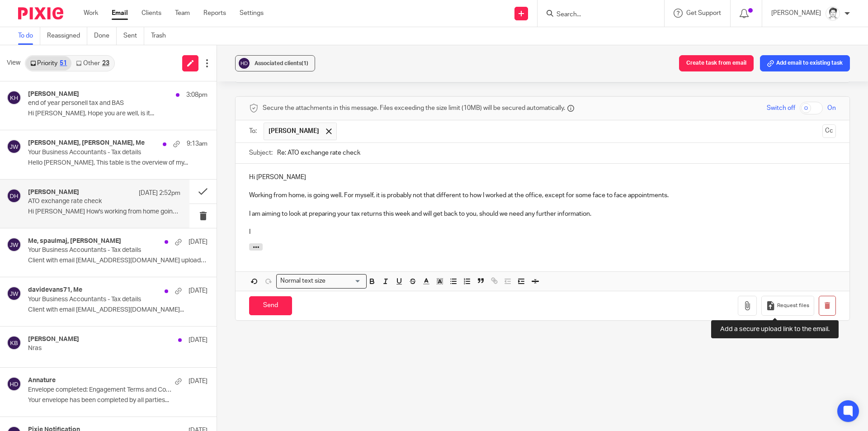
click at [824, 306] on icon "button" at bounding box center [827, 305] width 7 height 7
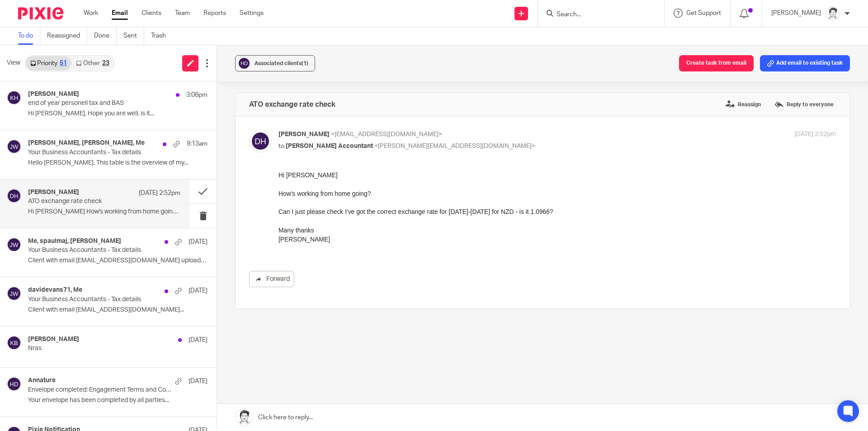
scroll to position [0, 0]
drag, startPoint x: 800, startPoint y: 67, endPoint x: 594, endPoint y: 165, distance: 228.3
click at [801, 67] on button "Add email to existing task" at bounding box center [805, 63] width 90 height 16
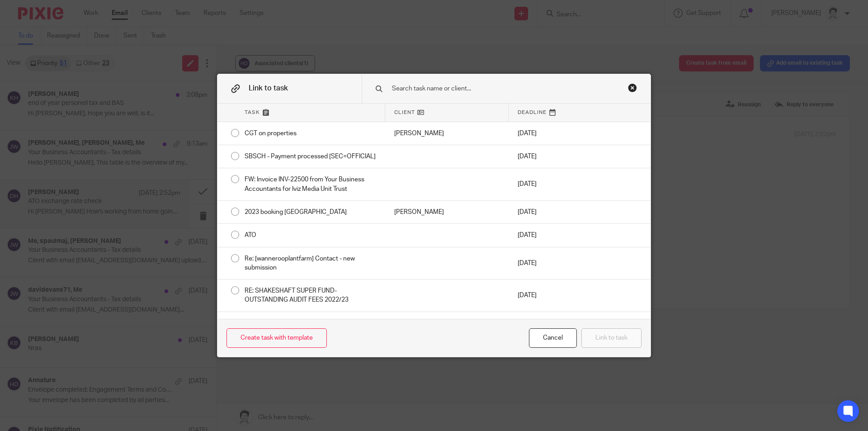
drag, startPoint x: 420, startPoint y: 92, endPoint x: 424, endPoint y: 87, distance: 6.4
click at [420, 91] on input "text" at bounding box center [499, 89] width 217 height 10
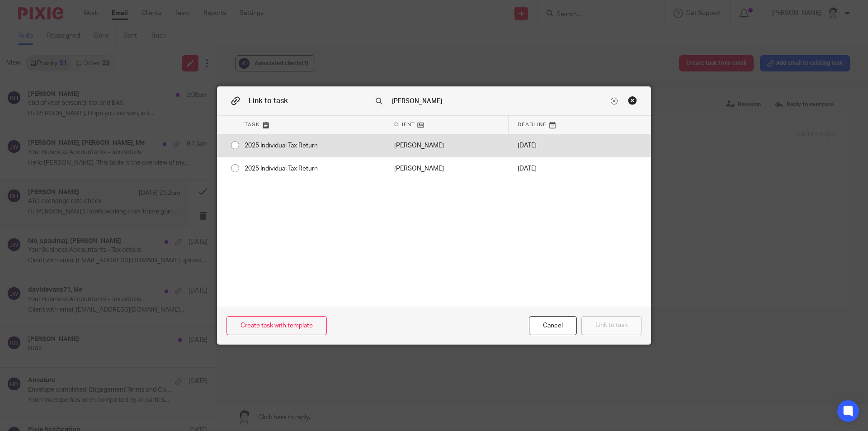
type input "hayward"
click at [316, 143] on div "2025 Individual Tax Return" at bounding box center [311, 145] width 150 height 23
radio input "true"
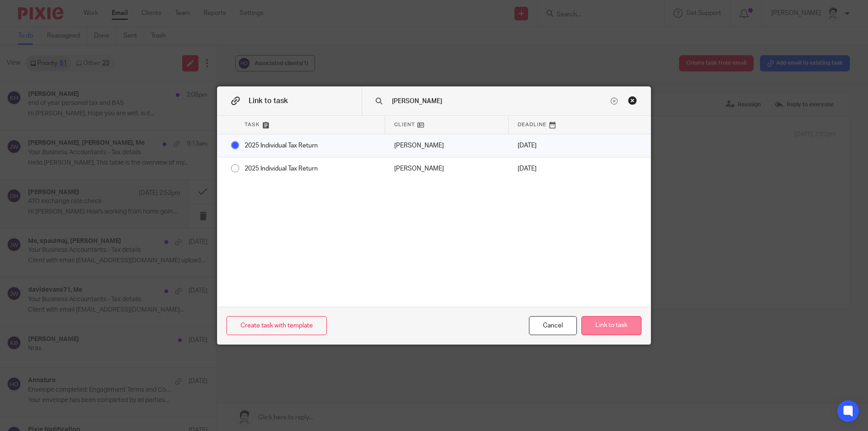
click at [628, 321] on button "Link to task" at bounding box center [611, 325] width 60 height 19
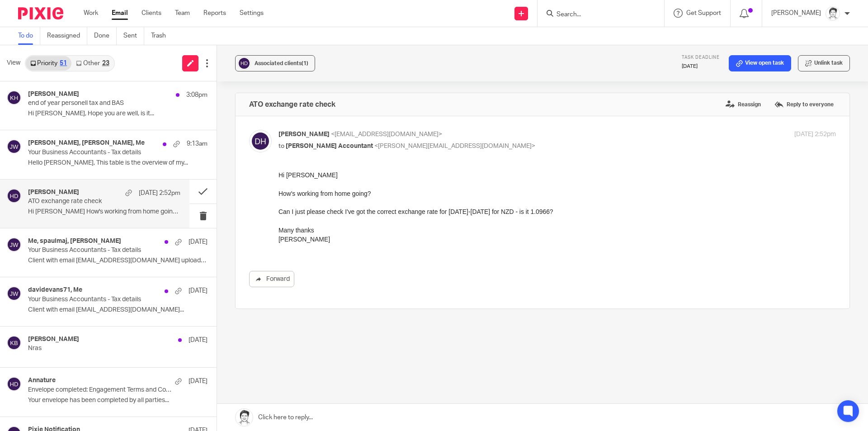
click at [95, 64] on link "Other 23" at bounding box center [92, 63] width 42 height 14
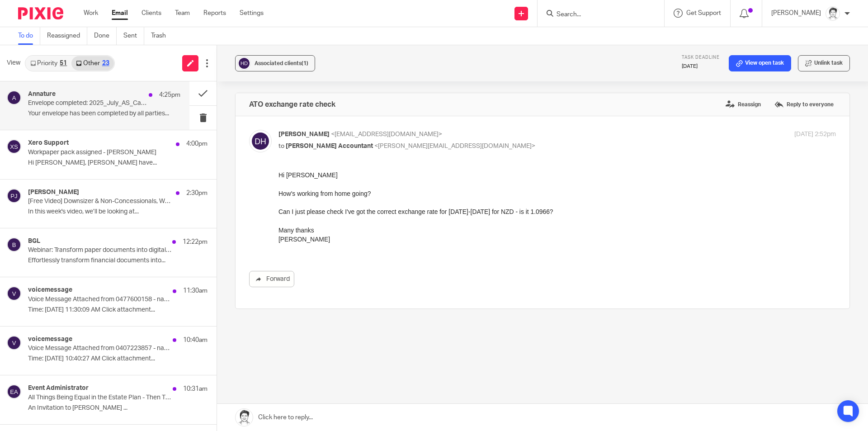
click at [105, 114] on p "Your envelope has been completed by all parties..." at bounding box center [104, 114] width 152 height 8
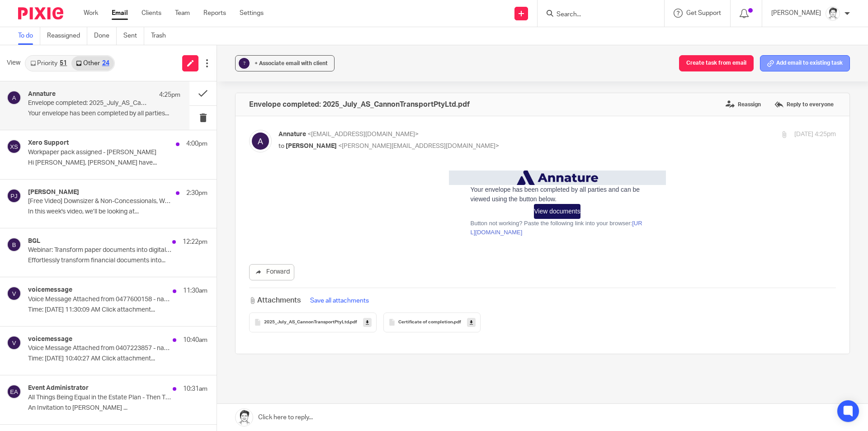
click at [779, 65] on button "Add email to existing task" at bounding box center [805, 63] width 90 height 16
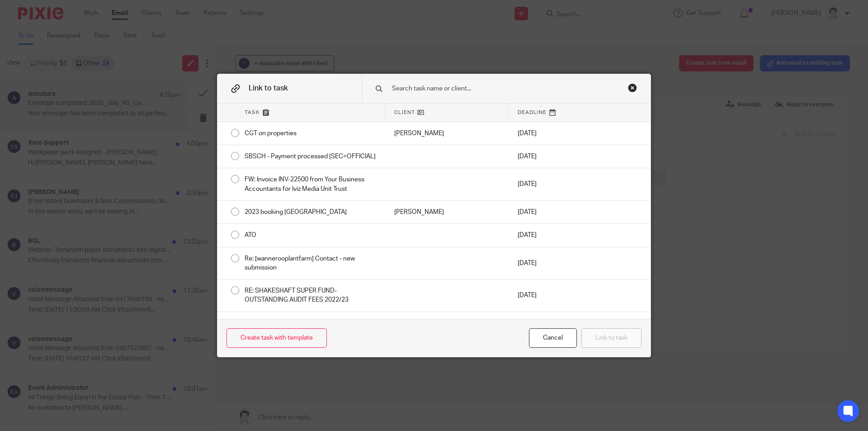
click at [471, 94] on input "text" at bounding box center [499, 89] width 217 height 10
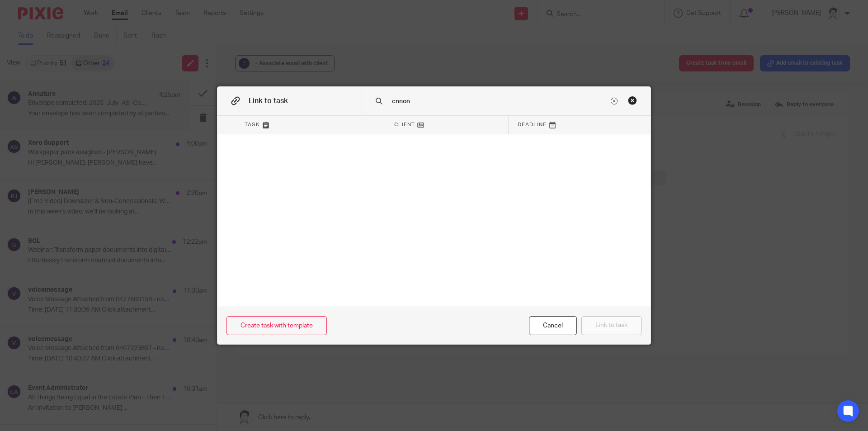
click at [392, 99] on input "cnnon" at bounding box center [499, 101] width 217 height 10
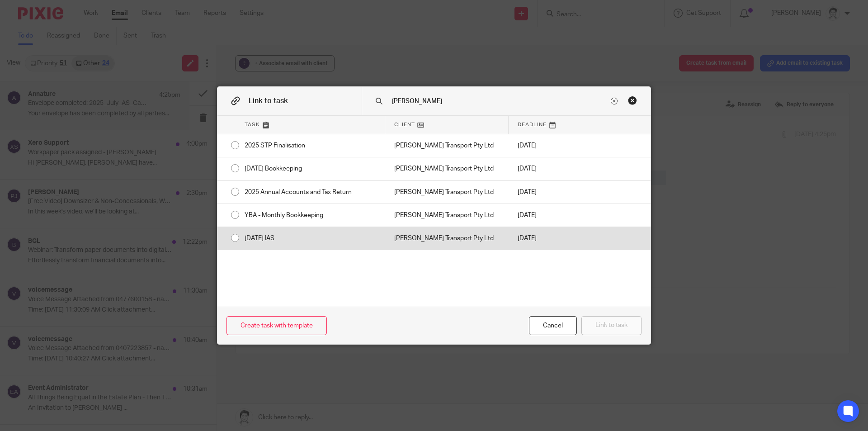
type input "cannon"
click at [267, 235] on div "[DATE] IAS" at bounding box center [311, 238] width 150 height 23
radio input "true"
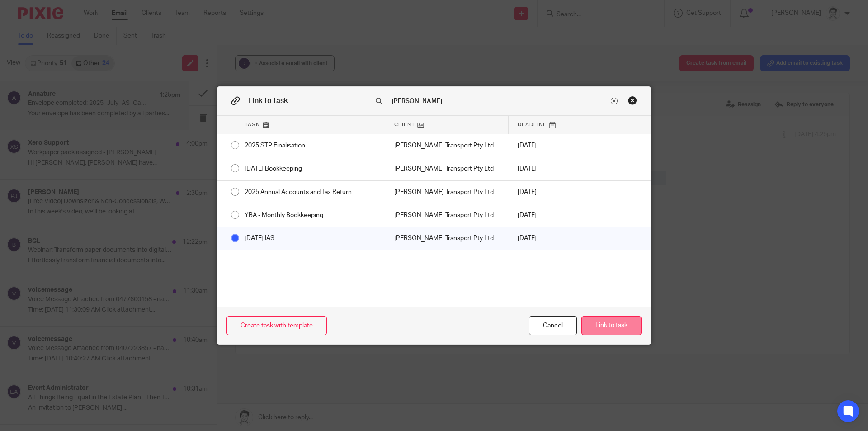
click at [611, 335] on button "Link to task" at bounding box center [611, 325] width 60 height 19
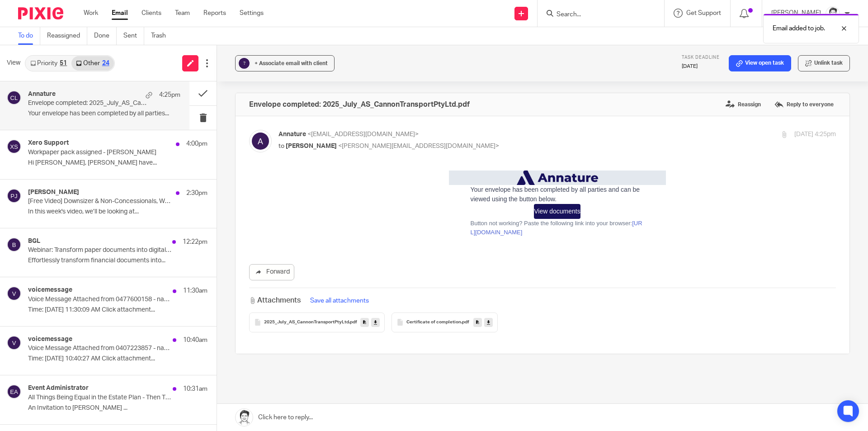
click at [363, 318] on link at bounding box center [364, 322] width 9 height 9
click at [474, 322] on link at bounding box center [477, 322] width 9 height 9
click at [305, 321] on span "2025_July_AS_CannonTransportPtyLtd" at bounding box center [306, 322] width 85 height 5
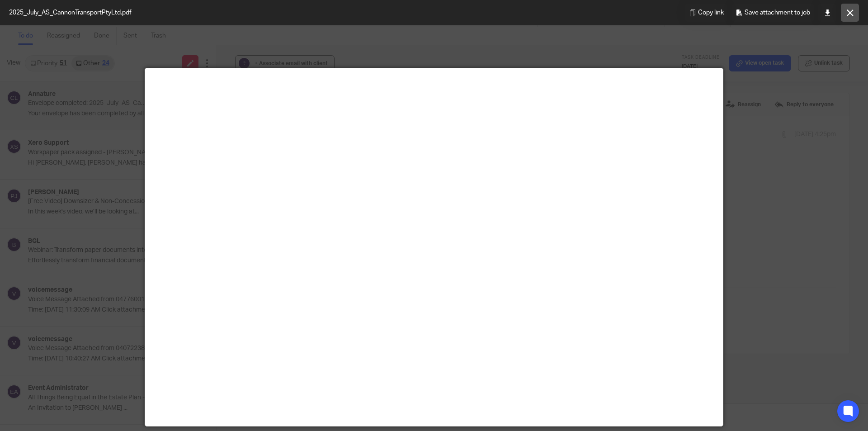
click at [849, 11] on icon at bounding box center [850, 12] width 7 height 7
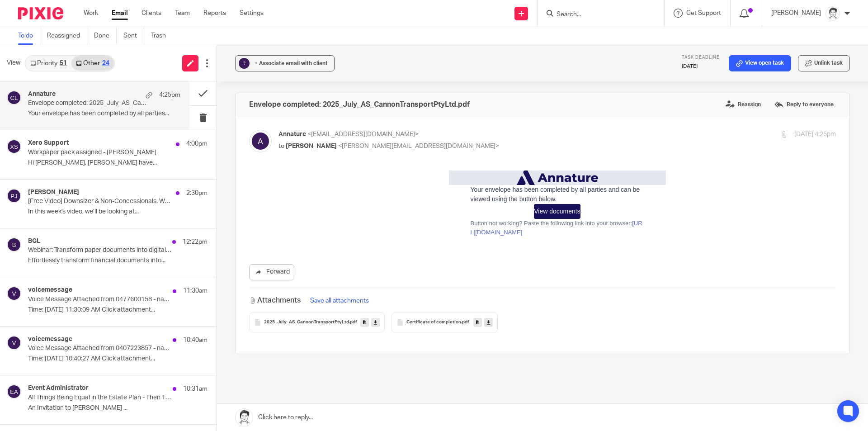
click at [363, 325] on icon at bounding box center [364, 322] width 3 height 7
click at [477, 322] on icon at bounding box center [477, 322] width 3 height 7
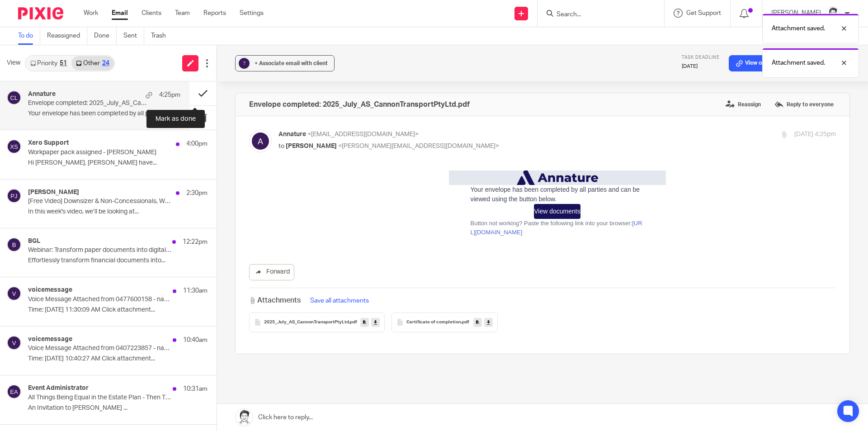
click at [192, 93] on button at bounding box center [202, 93] width 27 height 24
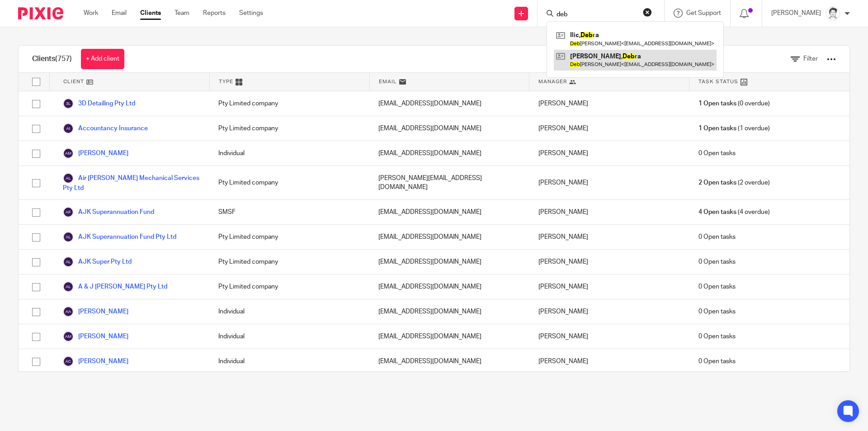
type input "deb"
click at [627, 66] on link at bounding box center [635, 60] width 163 height 21
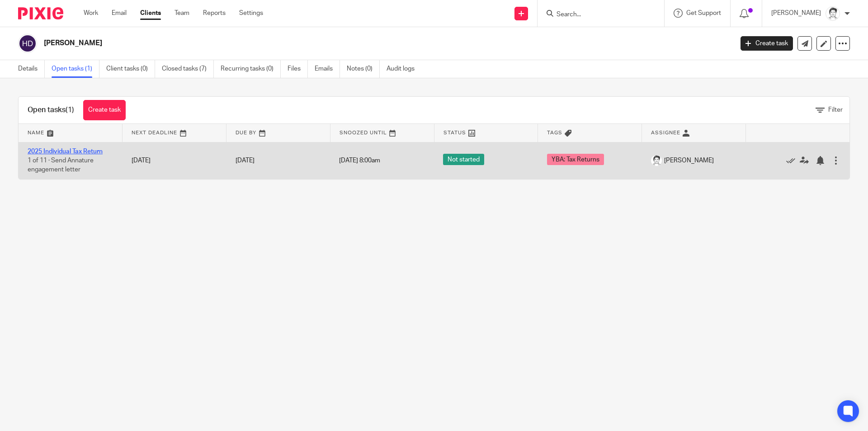
click at [95, 148] on link "2025 Individual Tax Return" at bounding box center [65, 151] width 75 height 6
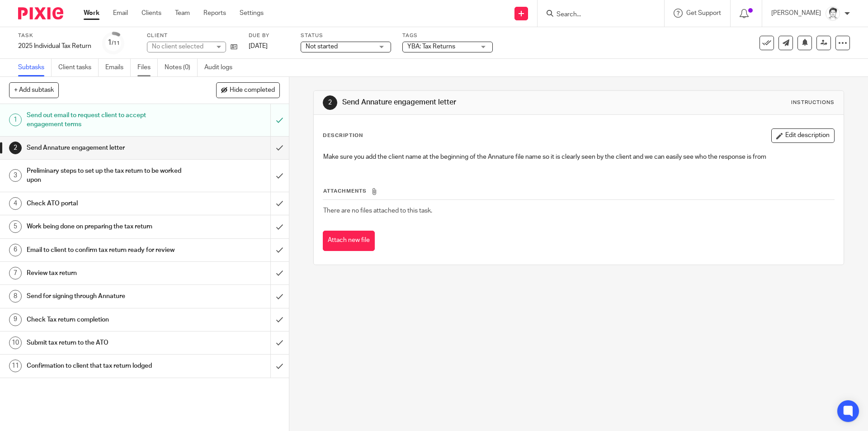
click at [139, 68] on link "Files" at bounding box center [147, 68] width 20 height 18
click at [150, 71] on link "Files" at bounding box center [147, 68] width 20 height 18
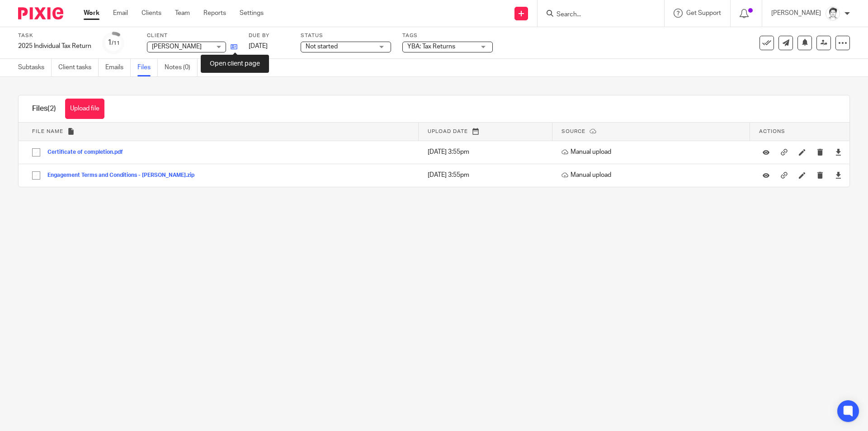
click at [236, 49] on icon at bounding box center [234, 46] width 7 height 7
click at [236, 52] on div "Client [PERSON_NAME], [PERSON_NAME], [PERSON_NAME] No client selected 34 [PERSO…" at bounding box center [192, 43] width 90 height 22
click at [237, 48] on icon at bounding box center [234, 46] width 7 height 7
click at [235, 47] on icon at bounding box center [234, 46] width 7 height 7
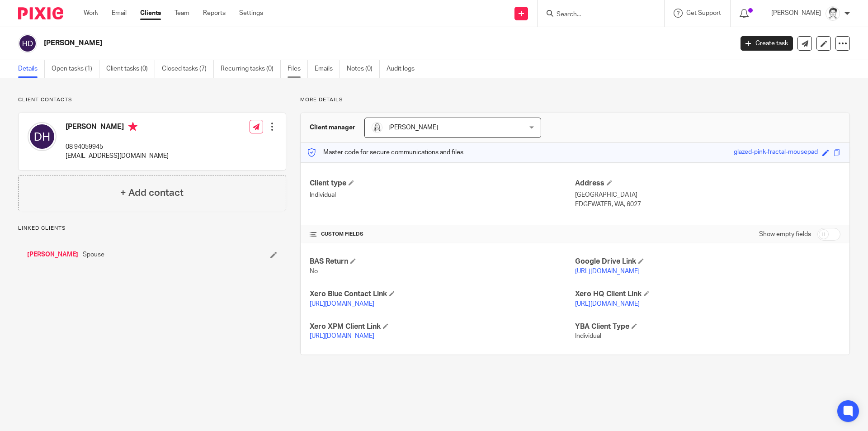
click at [291, 72] on link "Files" at bounding box center [298, 69] width 20 height 18
click at [57, 255] on link "[PERSON_NAME]" at bounding box center [52, 254] width 51 height 9
click at [81, 72] on link "Open tasks (1)" at bounding box center [76, 69] width 48 height 18
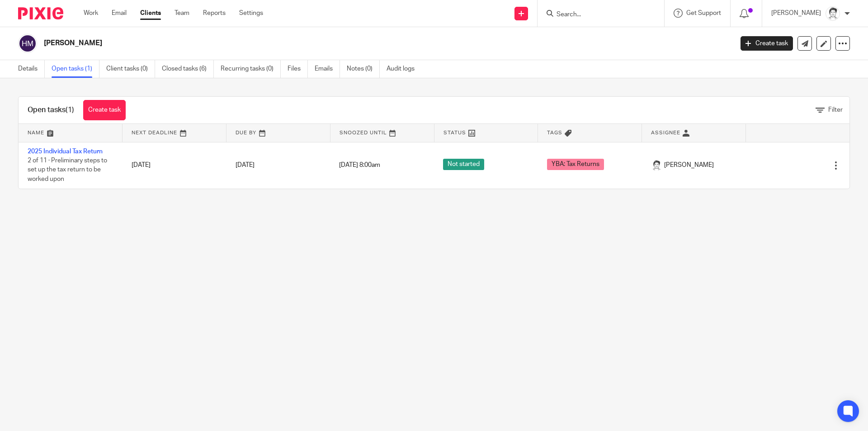
click at [86, 151] on link "2025 Individual Tax Return" at bounding box center [65, 151] width 75 height 6
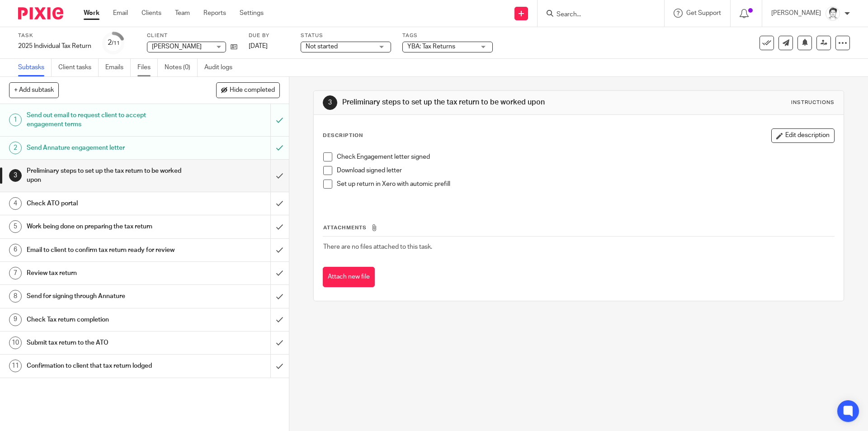
click at [145, 67] on link "Files" at bounding box center [147, 68] width 20 height 18
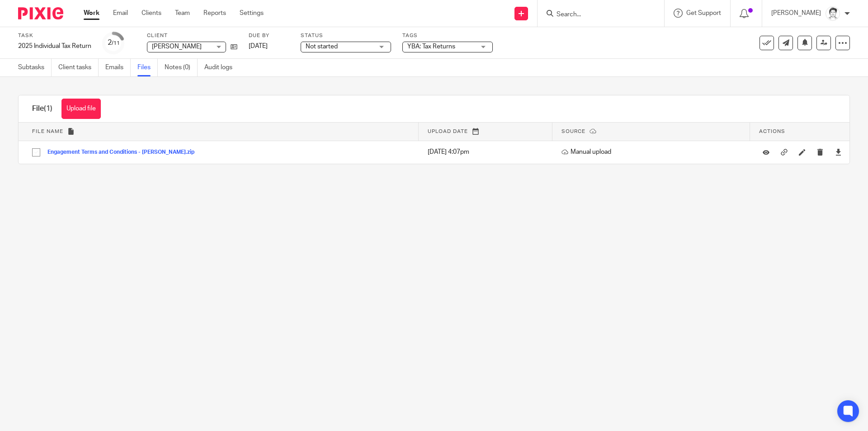
click at [205, 314] on main "Task 2025 Individual Tax Return Save 2025 Individual Tax Return 2 /11 Client [P…" at bounding box center [434, 215] width 868 height 431
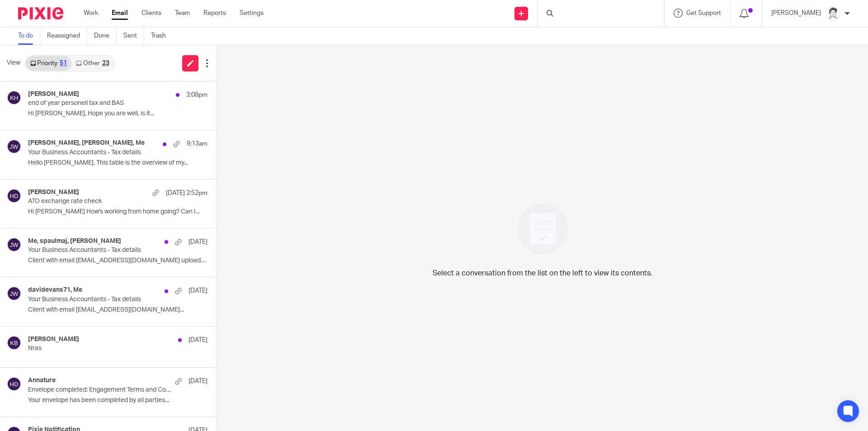
click at [89, 119] on div "Karl Hart 3:08pm end of year personell tax and BAS Hi Julie, Hope you are well,…" at bounding box center [117, 105] width 179 height 30
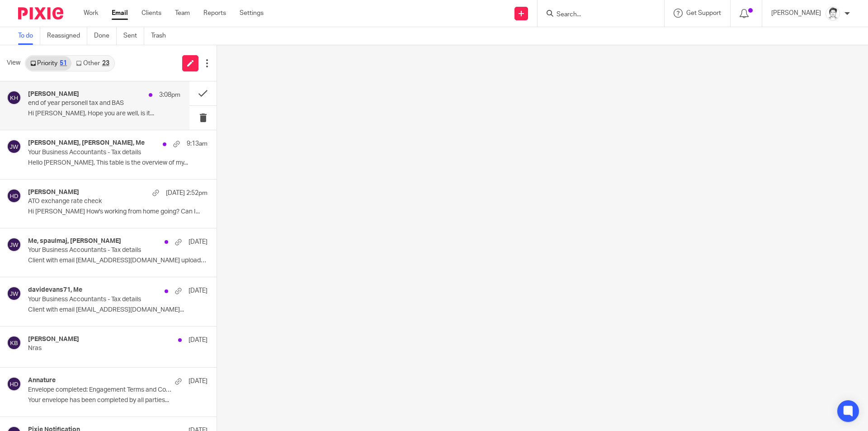
click at [94, 63] on link "Other 23" at bounding box center [92, 63] width 42 height 14
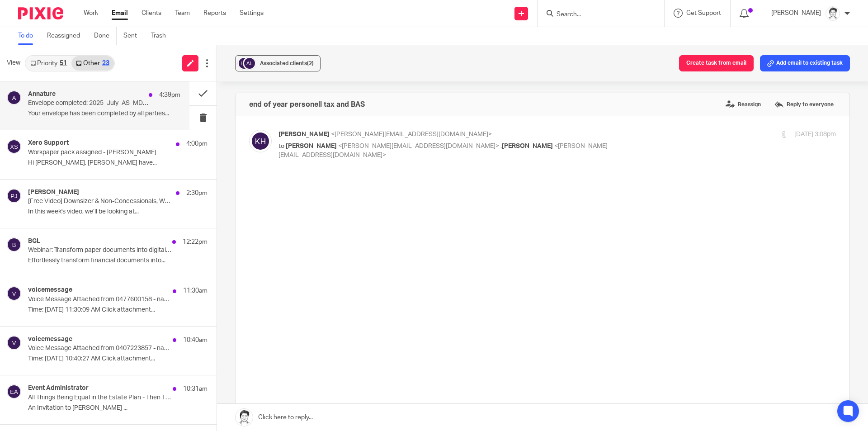
click at [80, 114] on p "Your envelope has been completed by all parties..." at bounding box center [104, 114] width 152 height 8
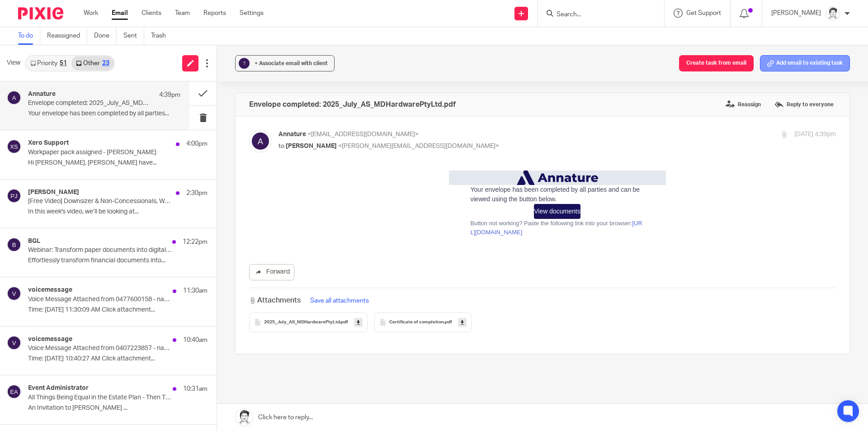
click at [802, 69] on button "Add email to existing task" at bounding box center [805, 63] width 90 height 16
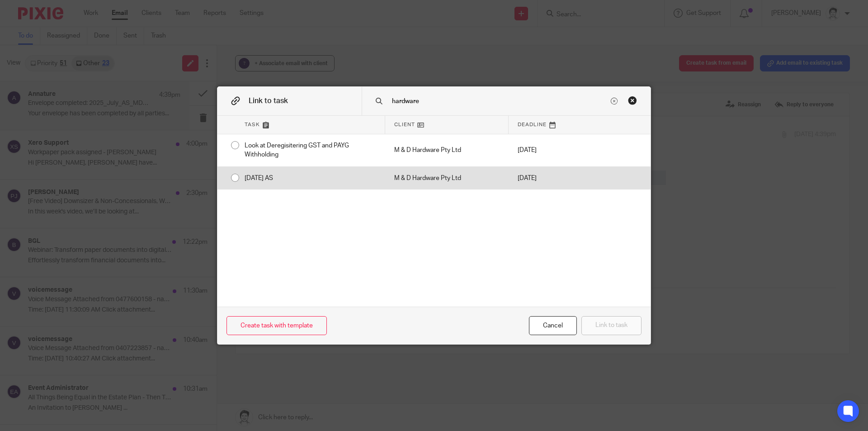
type input "hardware"
click at [278, 180] on div "July 2025 AS" at bounding box center [311, 178] width 150 height 23
radio input "true"
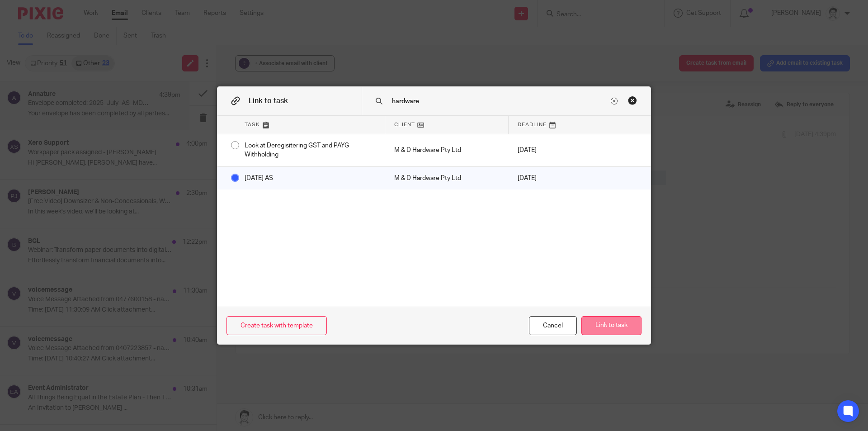
click at [607, 324] on button "Link to task" at bounding box center [611, 325] width 60 height 19
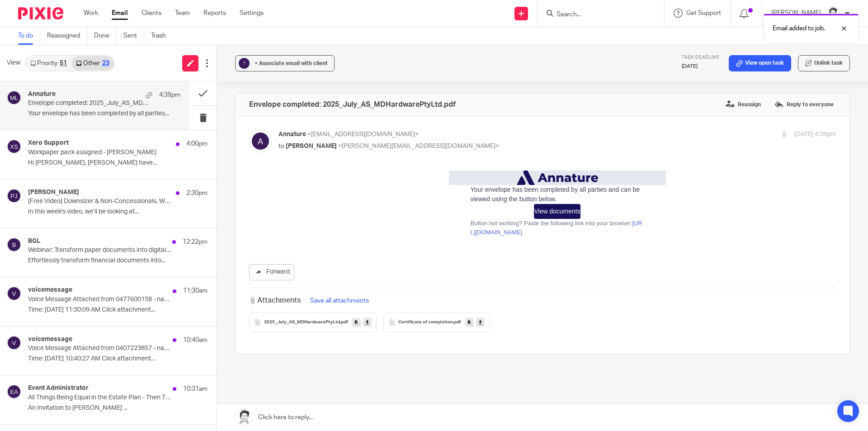
click at [352, 322] on link at bounding box center [356, 322] width 9 height 9
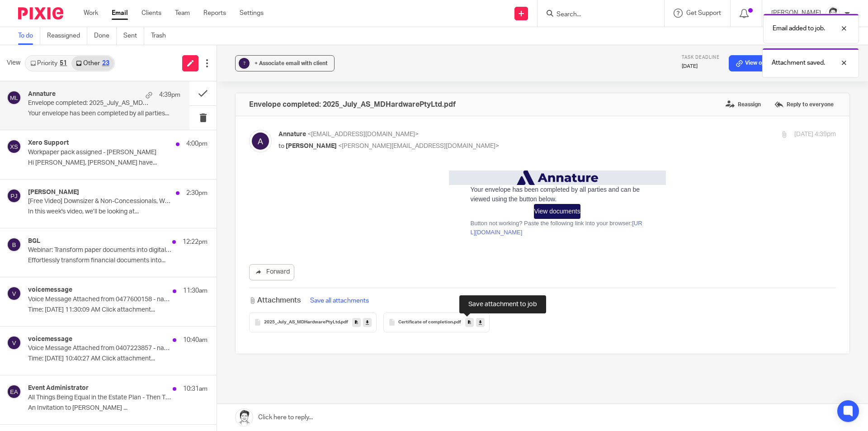
click at [468, 321] on icon at bounding box center [469, 322] width 3 height 7
click at [746, 61] on div "Email added to job. Attachment saved. Attachment saved." at bounding box center [646, 60] width 425 height 103
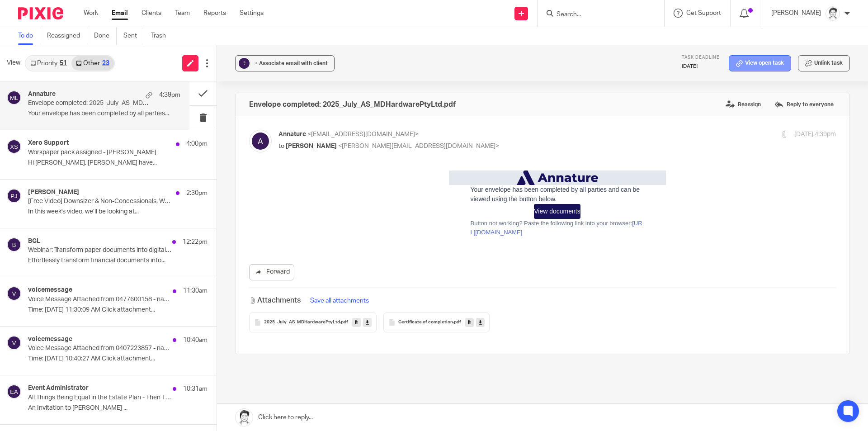
click at [763, 63] on link "View open task" at bounding box center [760, 63] width 62 height 16
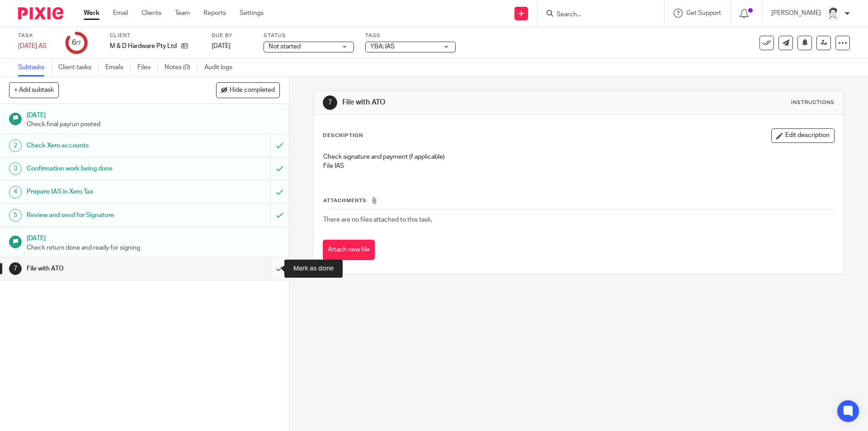
click at [269, 267] on input "submit" at bounding box center [144, 268] width 289 height 23
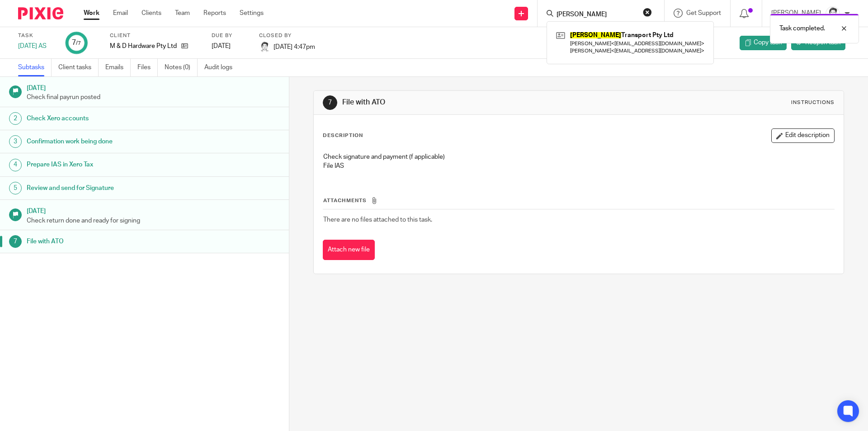
type input "[PERSON_NAME]"
click at [599, 39] on div "Task completed." at bounding box center [646, 26] width 425 height 34
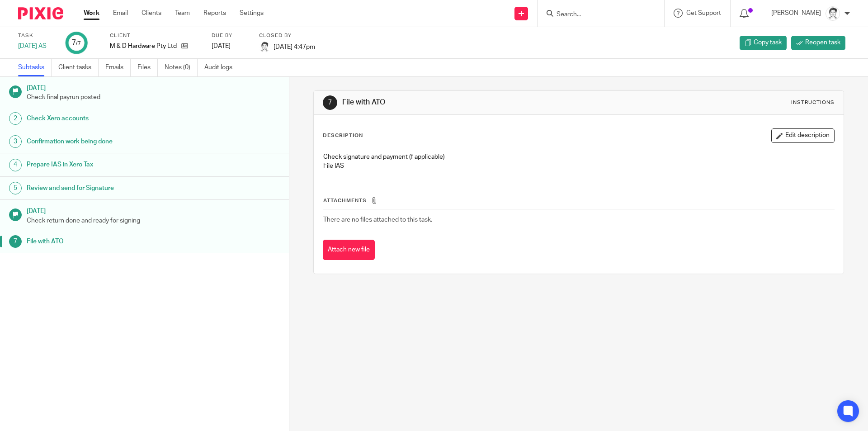
drag, startPoint x: 585, startPoint y: 7, endPoint x: 598, endPoint y: 4, distance: 13.0
click at [595, 7] on div at bounding box center [601, 13] width 127 height 27
click at [600, 12] on input "Search" at bounding box center [596, 15] width 81 height 8
type input "cannon"
click button "submit" at bounding box center [0, 0] width 0 height 0
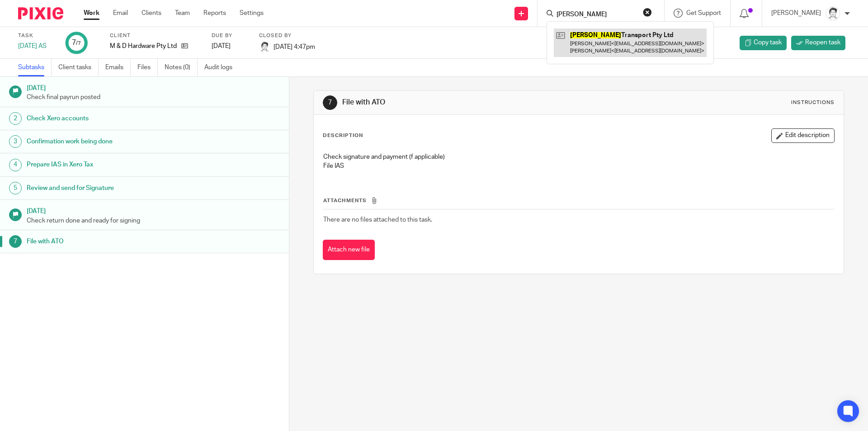
click at [598, 43] on link at bounding box center [630, 42] width 153 height 28
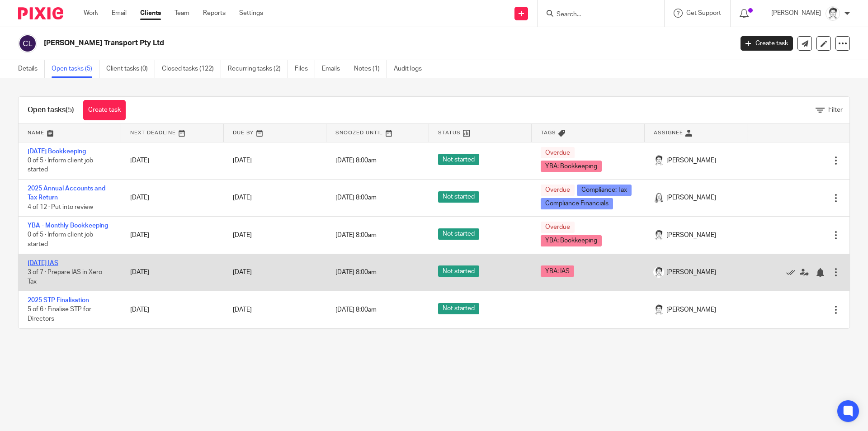
drag, startPoint x: 54, startPoint y: 264, endPoint x: 60, endPoint y: 262, distance: 5.9
click at [54, 264] on link "[DATE] IAS" at bounding box center [43, 263] width 31 height 6
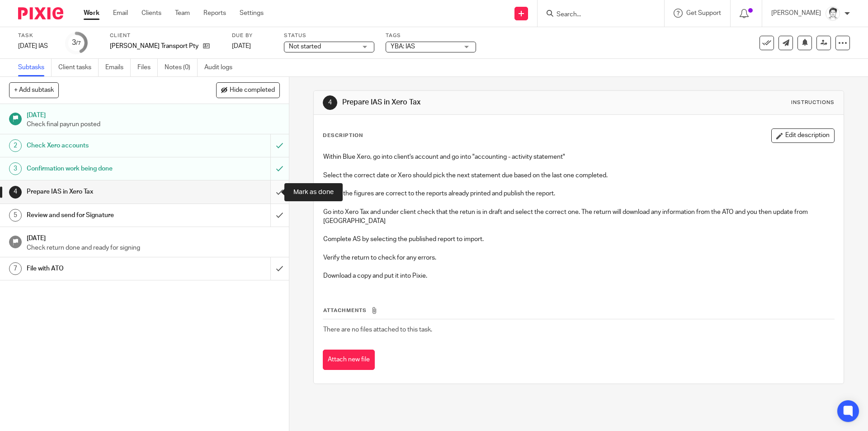
click at [269, 193] on input "submit" at bounding box center [144, 191] width 289 height 23
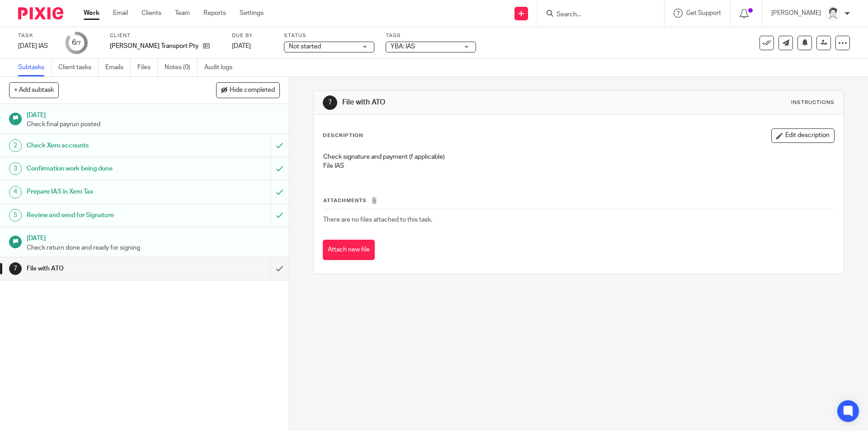
click at [269, 266] on input "submit" at bounding box center [144, 268] width 289 height 23
